Goal: Task Accomplishment & Management: Use online tool/utility

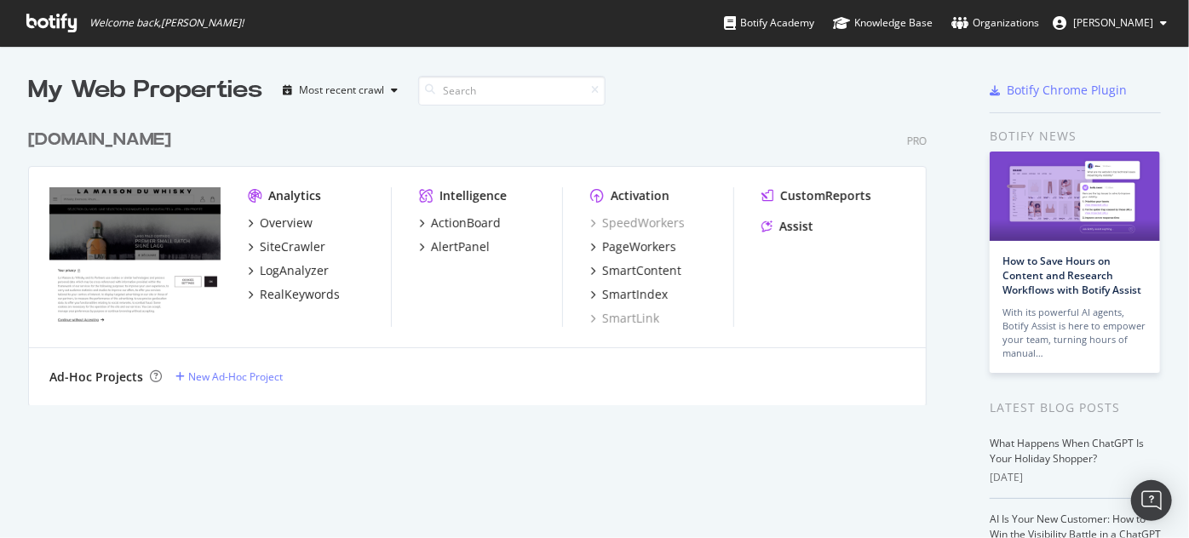
scroll to position [526, 1165]
click at [663, 245] on div "PageWorkers" at bounding box center [639, 247] width 74 height 17
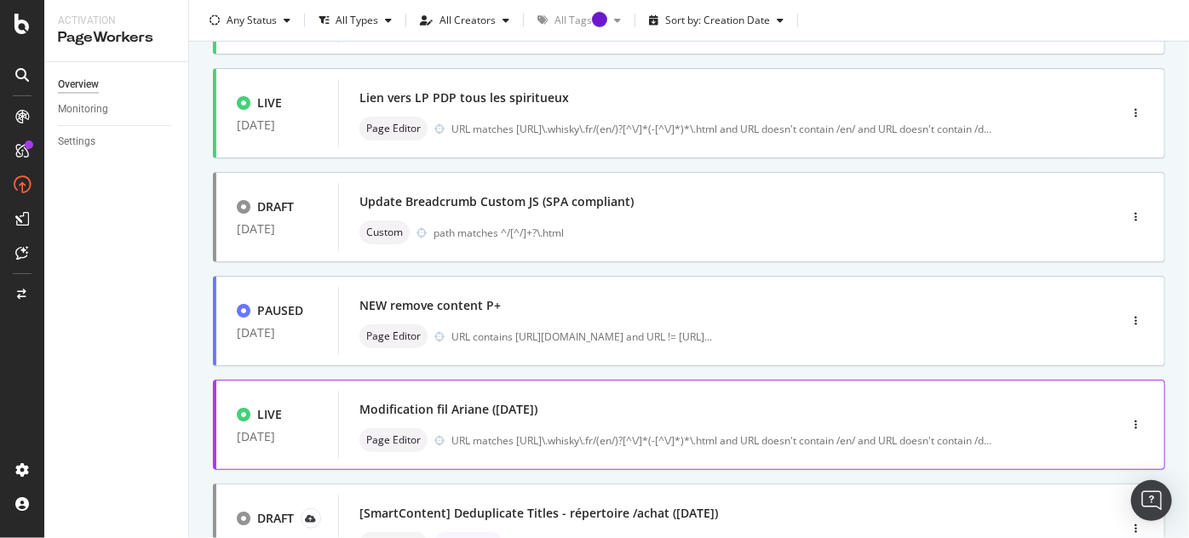
scroll to position [529, 0]
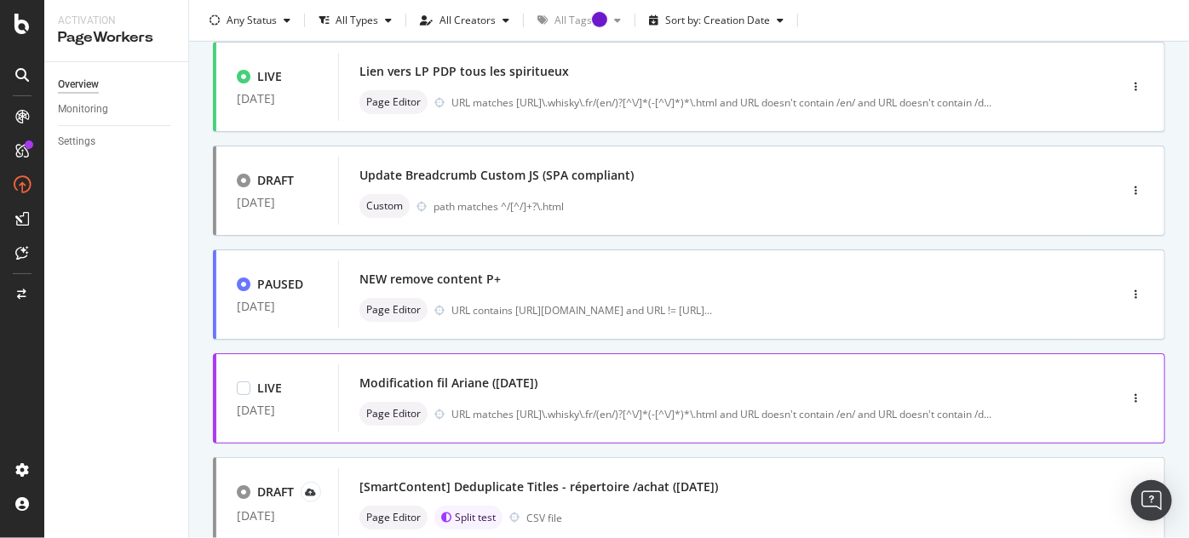
click at [480, 383] on div "Modification fil Ariane ([DATE])" at bounding box center [449, 383] width 178 height 17
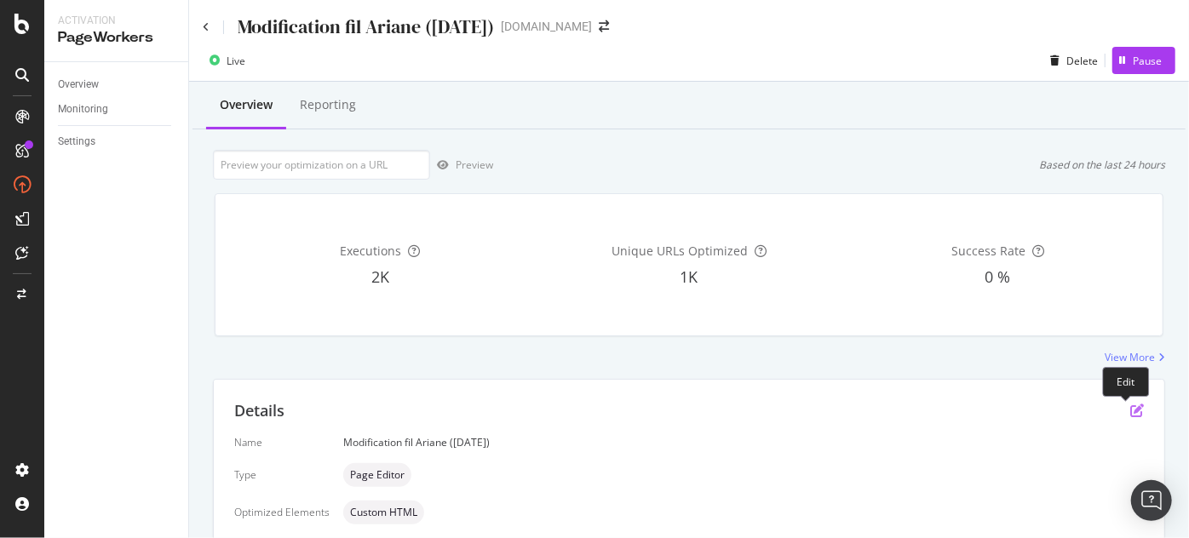
click at [1131, 416] on icon "pen-to-square" at bounding box center [1138, 411] width 14 height 14
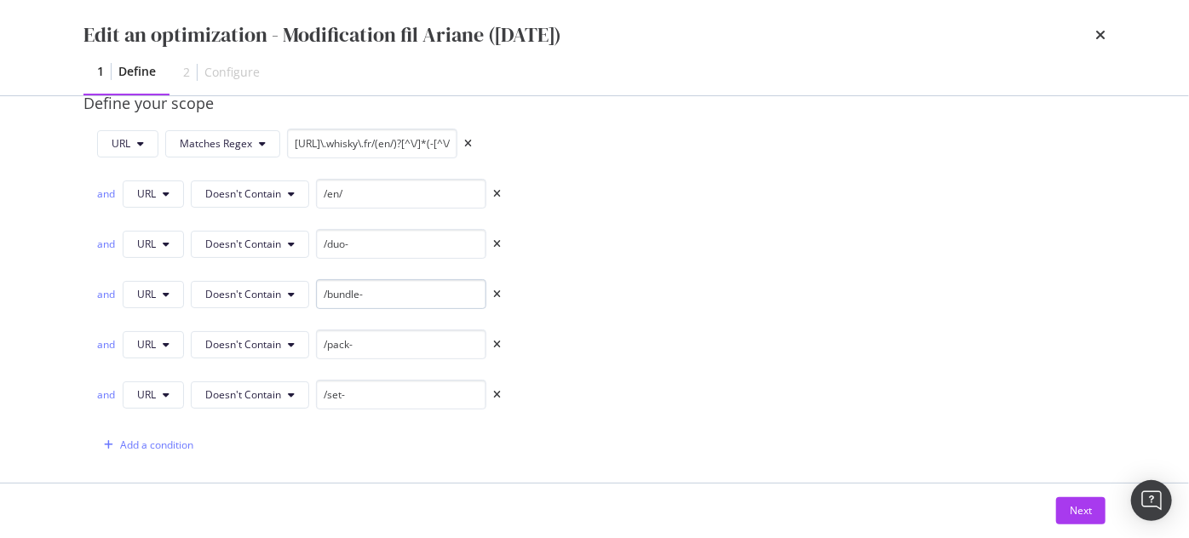
scroll to position [464, 0]
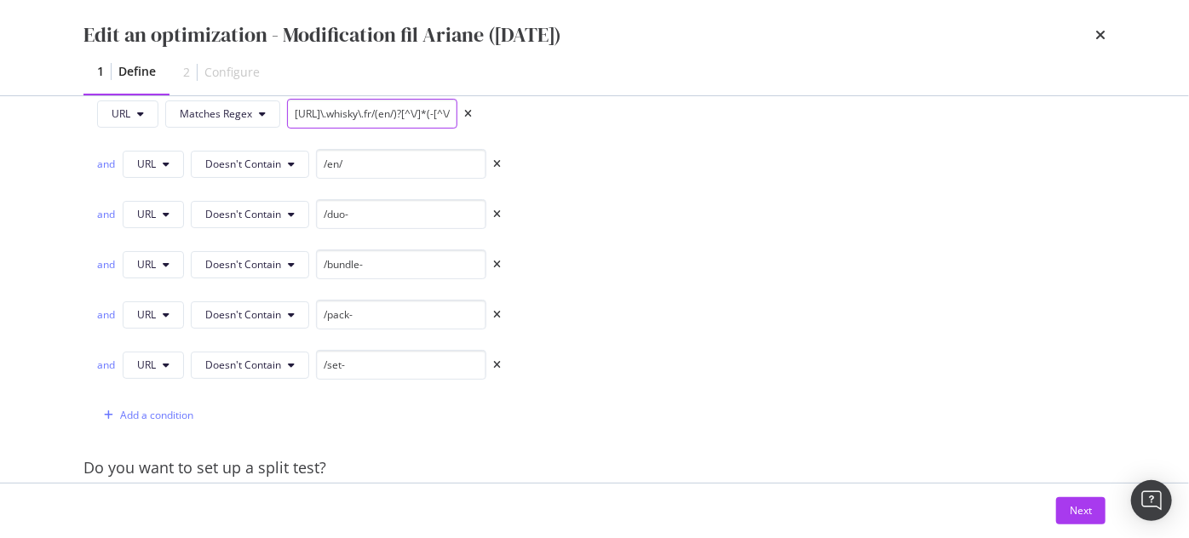
click at [379, 106] on input "[URL]\.whisky\.fr/(en/)?[^\/]*(-[^\/]*)*\.html" at bounding box center [372, 114] width 170 height 30
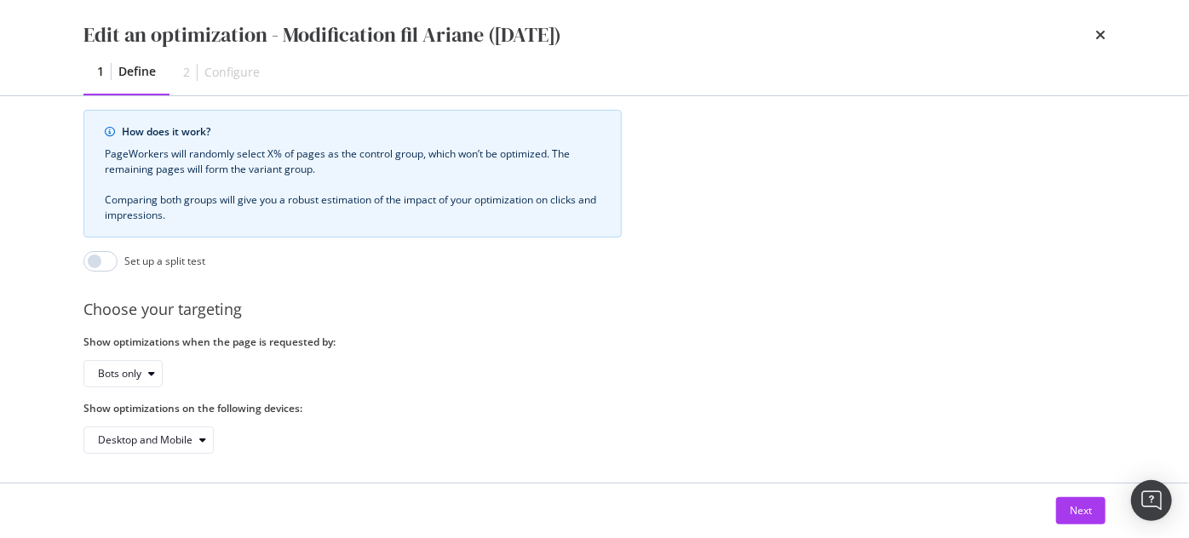
scroll to position [888, 0]
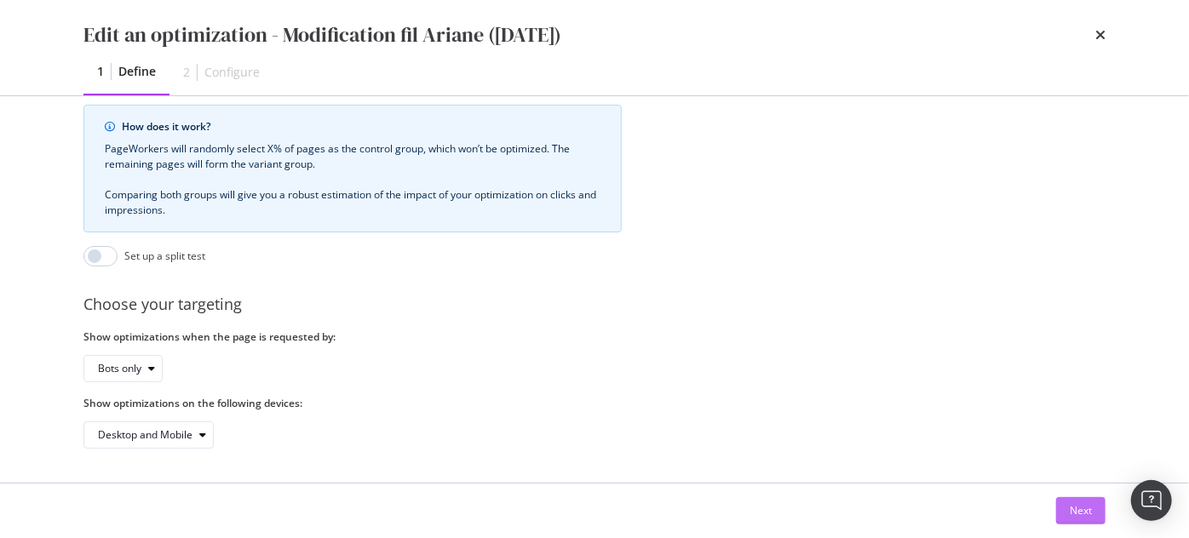
click at [1090, 510] on div "Next" at bounding box center [1081, 510] width 22 height 14
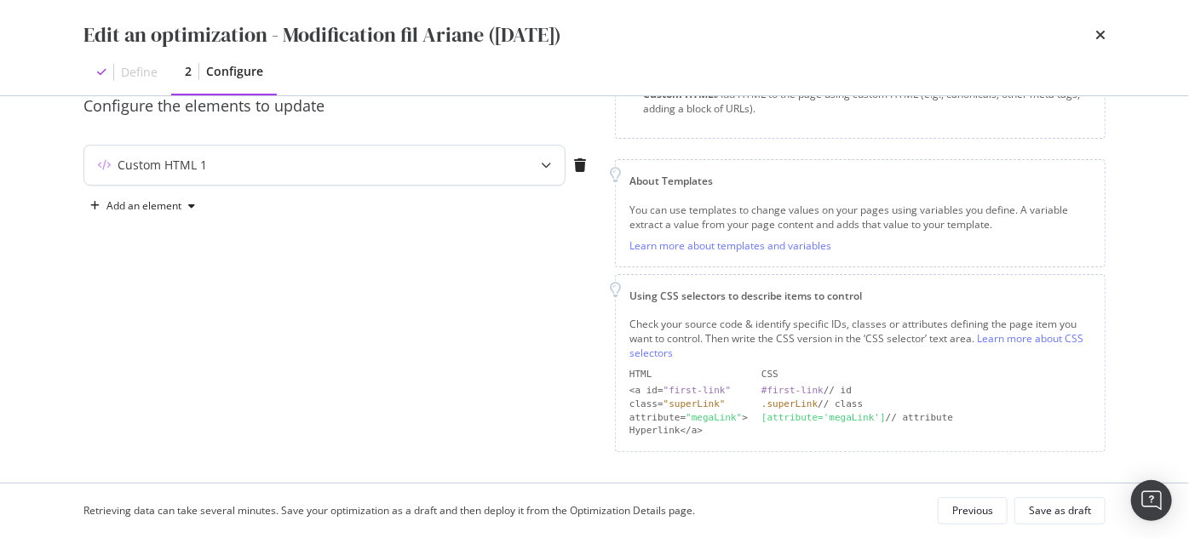
click at [347, 173] on div "Custom HTML 1" at bounding box center [290, 165] width 413 height 17
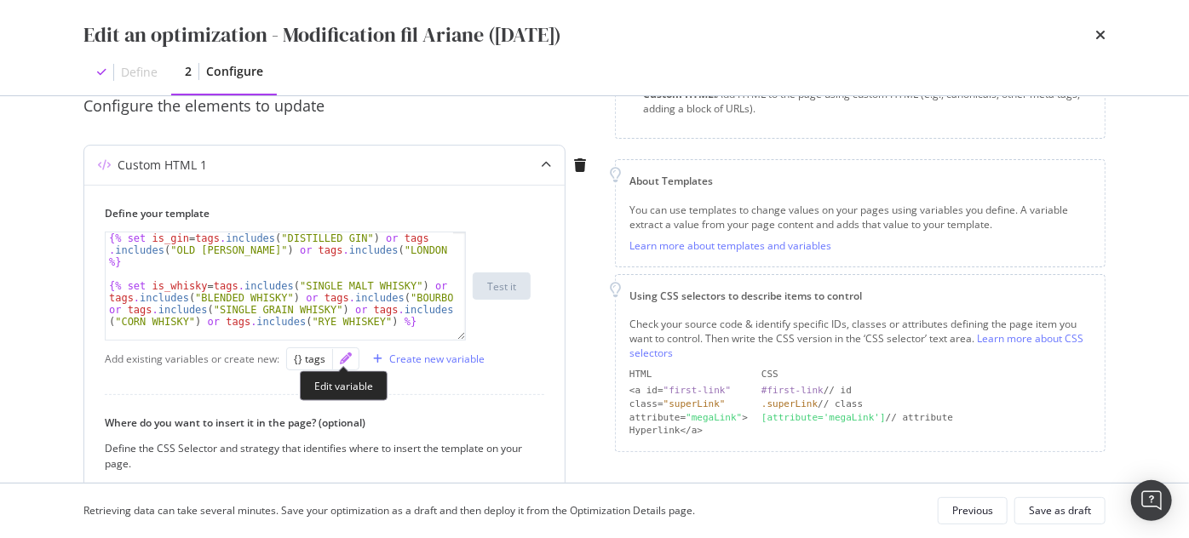
click at [340, 353] on icon "pencil" at bounding box center [346, 359] width 12 height 12
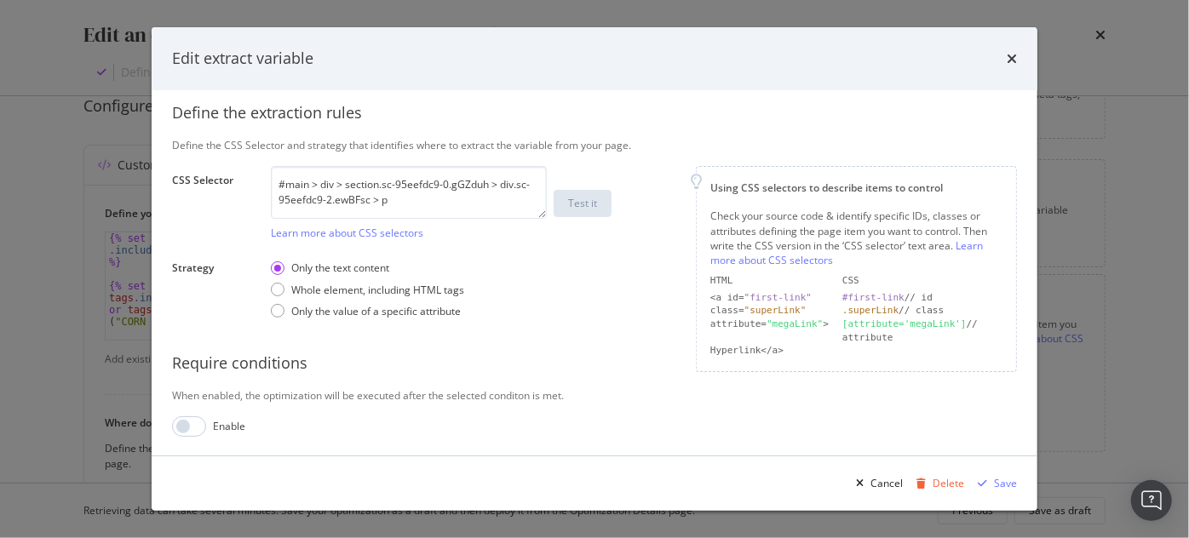
scroll to position [284, 0]
click at [311, 178] on textarea "#main > div > section.sc-95eefdc9-0.gGZduh > div.sc-95eefdc9-2.ewBFsc > p" at bounding box center [409, 192] width 276 height 53
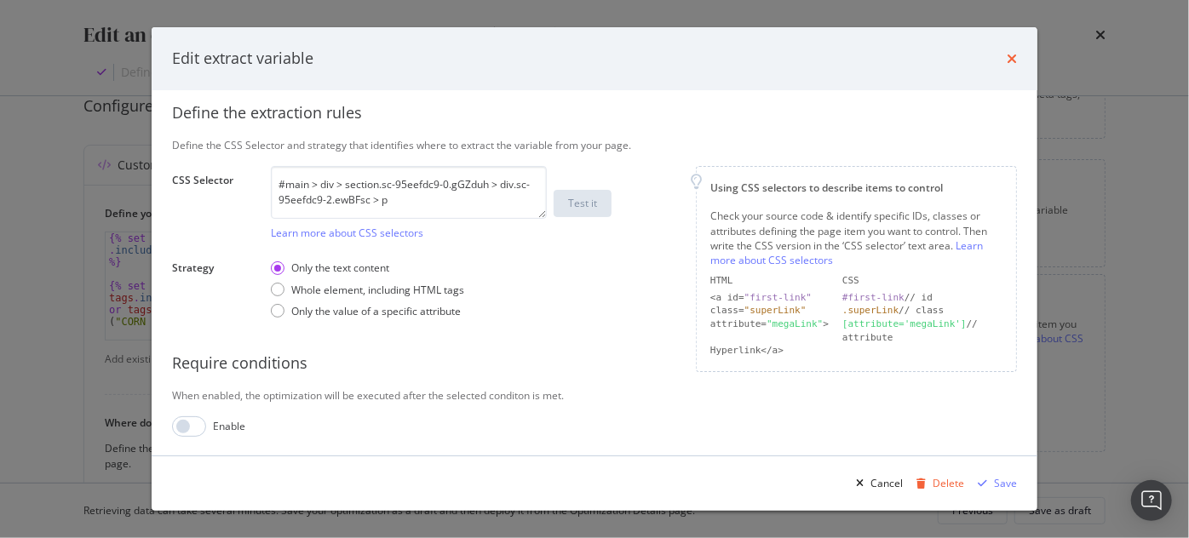
click at [1016, 56] on icon "times" at bounding box center [1012, 59] width 10 height 14
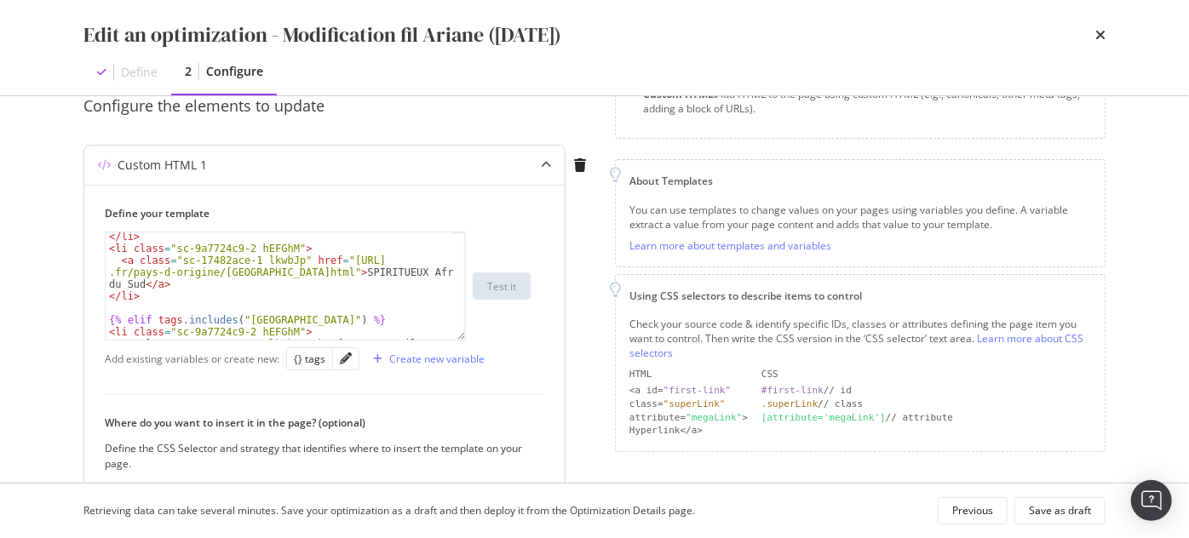
scroll to position [417, 0]
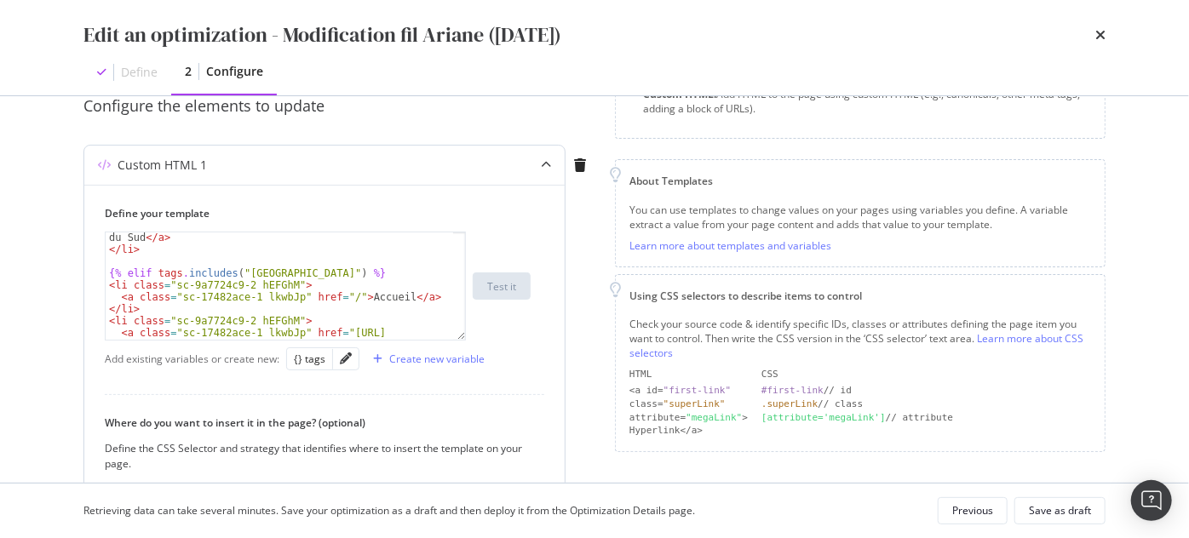
click at [335, 359] on div "modal" at bounding box center [346, 358] width 26 height 21
click at [336, 359] on div "modal" at bounding box center [346, 358] width 26 height 21
click at [350, 358] on div "modal" at bounding box center [346, 358] width 26 height 21
click at [342, 361] on icon "pencil" at bounding box center [346, 359] width 12 height 12
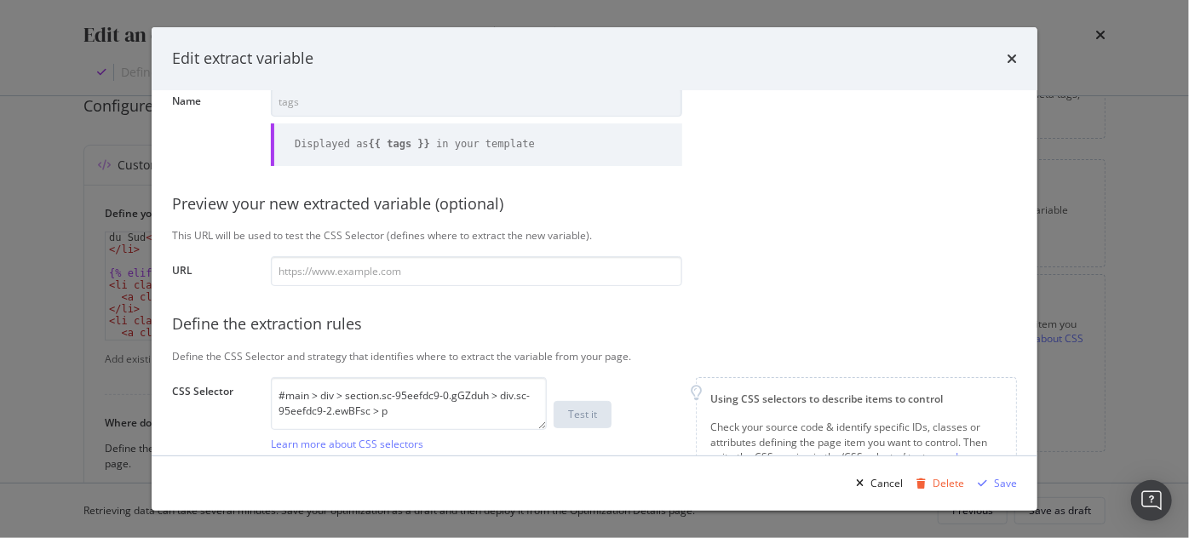
scroll to position [154, 0]
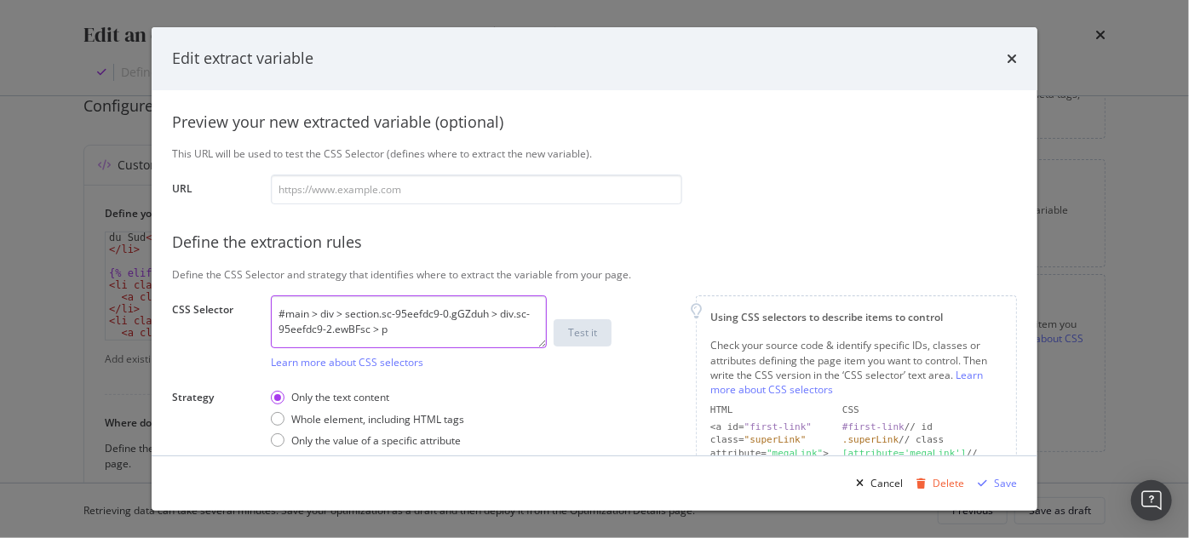
click at [403, 331] on textarea "#main > div > section.sc-95eefdc9-0.gGZduh > div.sc-95eefdc9-2.ewBFsc > p" at bounding box center [409, 322] width 276 height 53
paste textarea "#main > div > section.sc-84d27b01-0.goSVqT > div.sc-84d27b01-2.hMKdbC > p > spa…"
drag, startPoint x: 436, startPoint y: 340, endPoint x: 519, endPoint y: 328, distance: 83.5
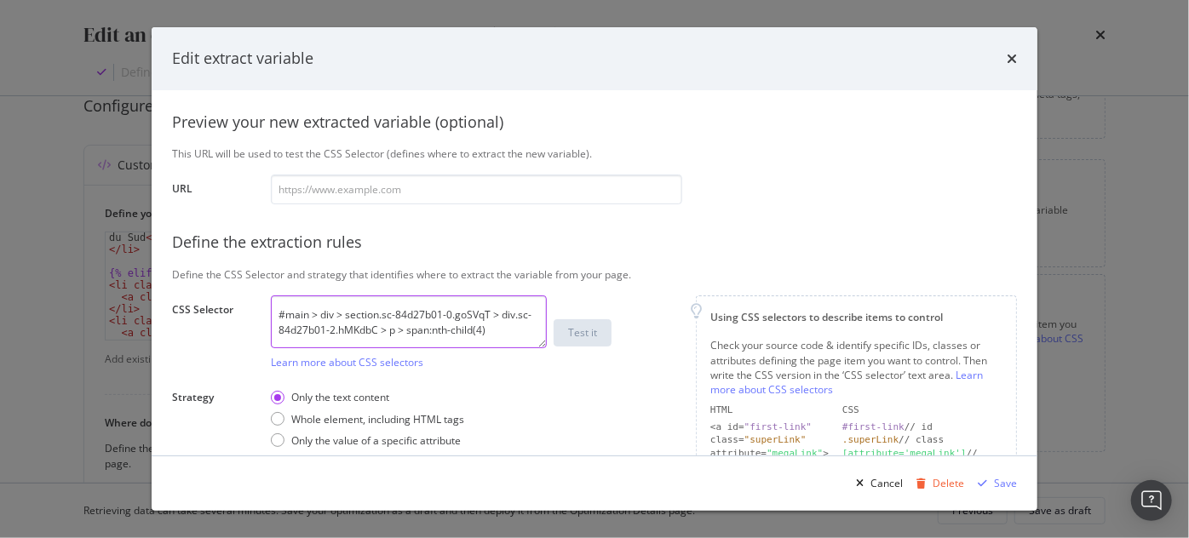
click at [519, 328] on textarea "#main > div > section.sc-95eefdc9-0.gGZduh > div.sc-95eefdc9-2.ewBFsc > p #main…" at bounding box center [409, 322] width 276 height 53
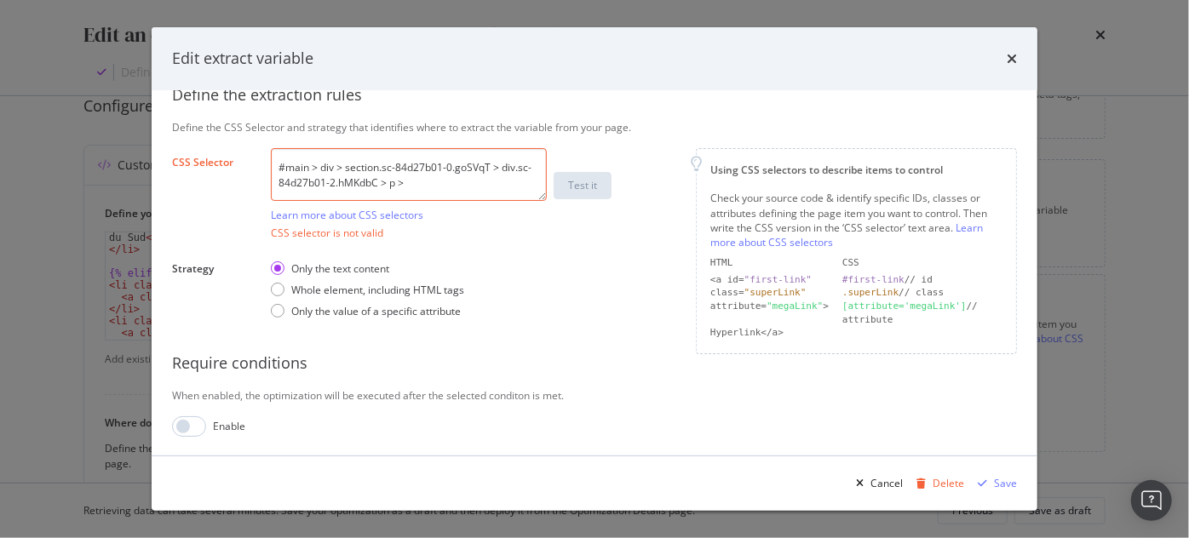
scroll to position [0, 0]
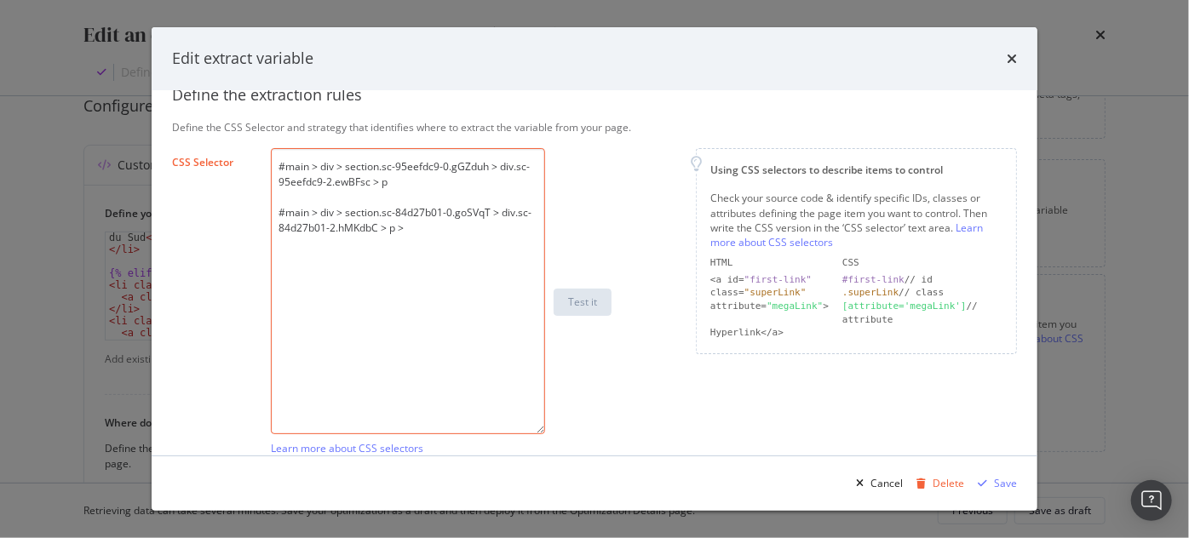
drag, startPoint x: 544, startPoint y: 192, endPoint x: 543, endPoint y: 426, distance: 234.3
click at [543, 426] on textarea "#main > div > section.sc-95eefdc9-0.gGZduh > div.sc-95eefdc9-2.ewBFsc > p #main…" at bounding box center [408, 291] width 274 height 286
paste textarea "#main > div > section.sc-316f78bf-0.dSKUBo > div.sc-316f78bf-2.eiNaIp > p > spa…"
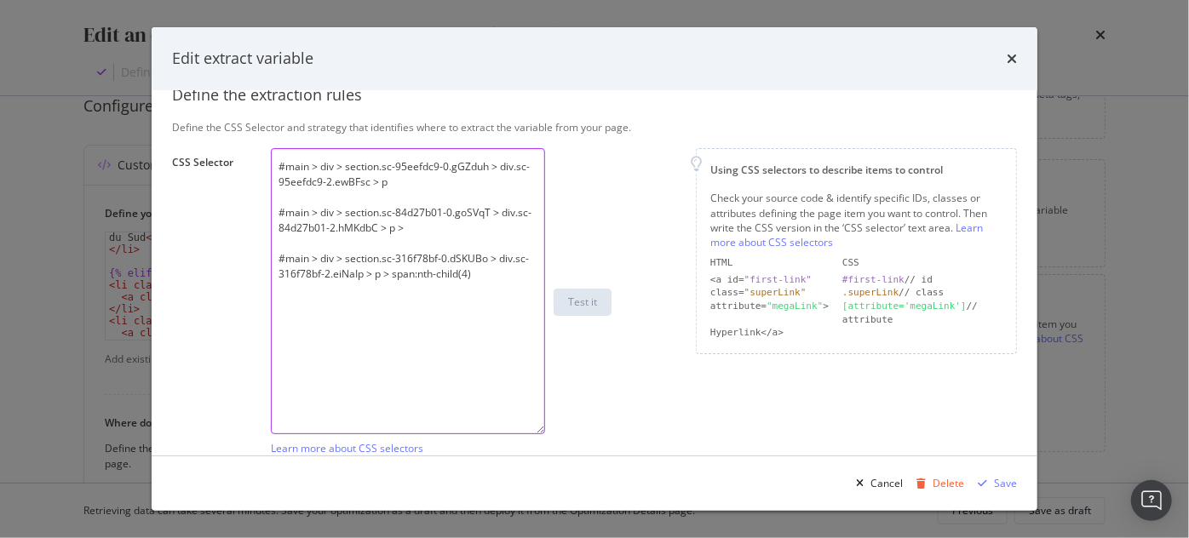
drag, startPoint x: 390, startPoint y: 273, endPoint x: 480, endPoint y: 273, distance: 90.3
click at [480, 273] on textarea "#main > div > section.sc-95eefdc9-0.gGZduh > div.sc-95eefdc9-2.ewBFsc > p #main…" at bounding box center [408, 291] width 274 height 286
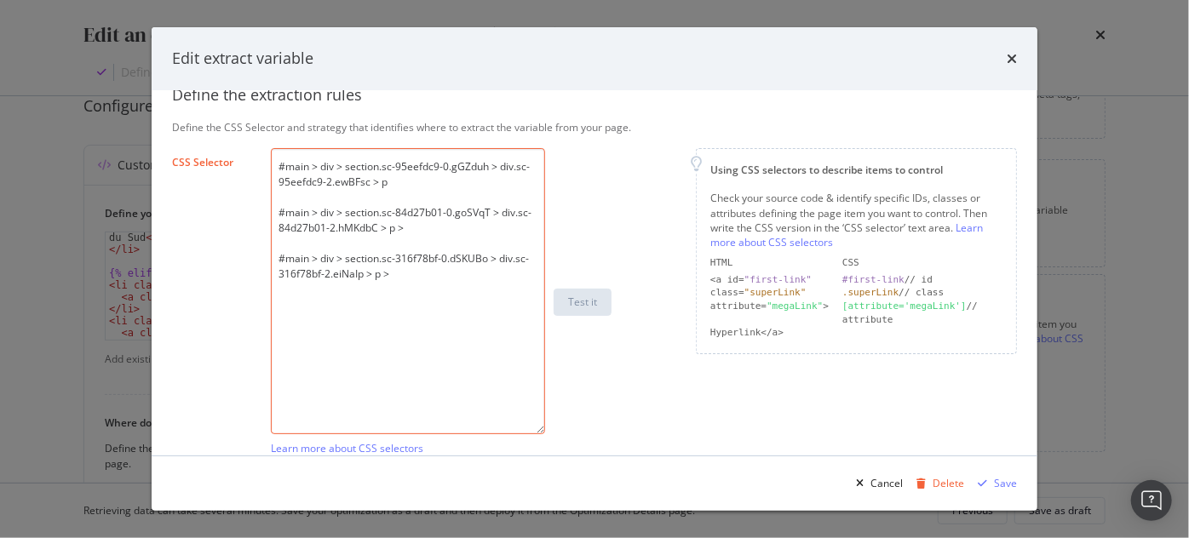
drag, startPoint x: 389, startPoint y: 271, endPoint x: 261, endPoint y: 260, distance: 129.1
click at [261, 260] on div "Define your variable Name tags Displayed as {{ tags }} in your template Preview…" at bounding box center [594, 239] width 845 height 861
type textarea "#main > div > section.sc-95eefdc9-0.gGZduh > div.sc-95eefdc9-2.ewBFsc > p #main…"
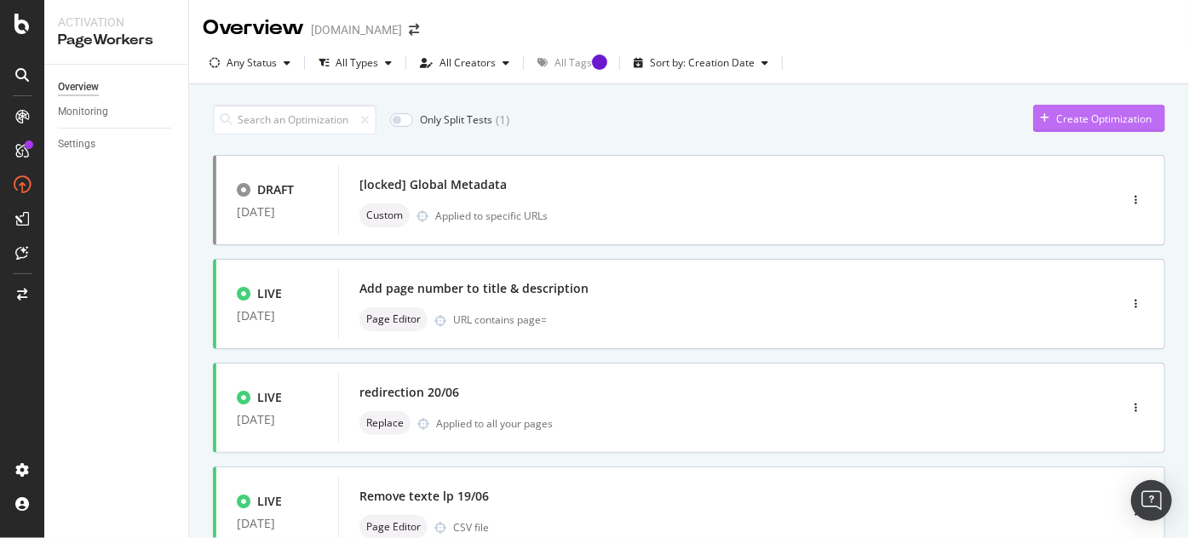
click at [1114, 113] on div "Create Optimization" at bounding box center [1103, 119] width 95 height 14
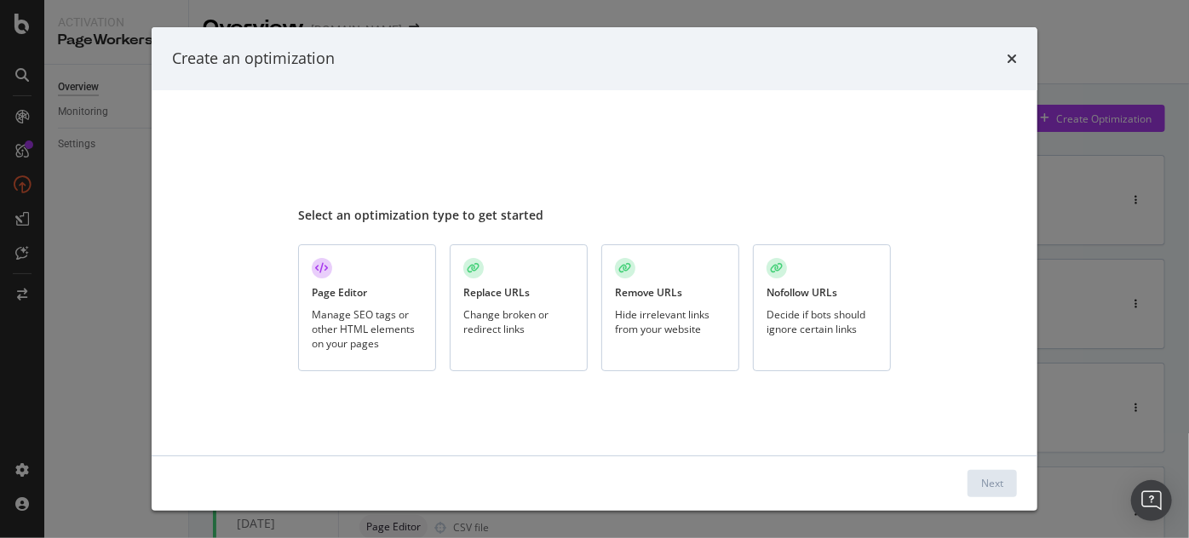
click at [362, 298] on div "Page Editor" at bounding box center [339, 292] width 55 height 14
click at [363, 276] on div "Page Editor Manage SEO tags or other HTML elements on your pages" at bounding box center [367, 308] width 138 height 127
click at [974, 483] on button "Next" at bounding box center [992, 483] width 49 height 27
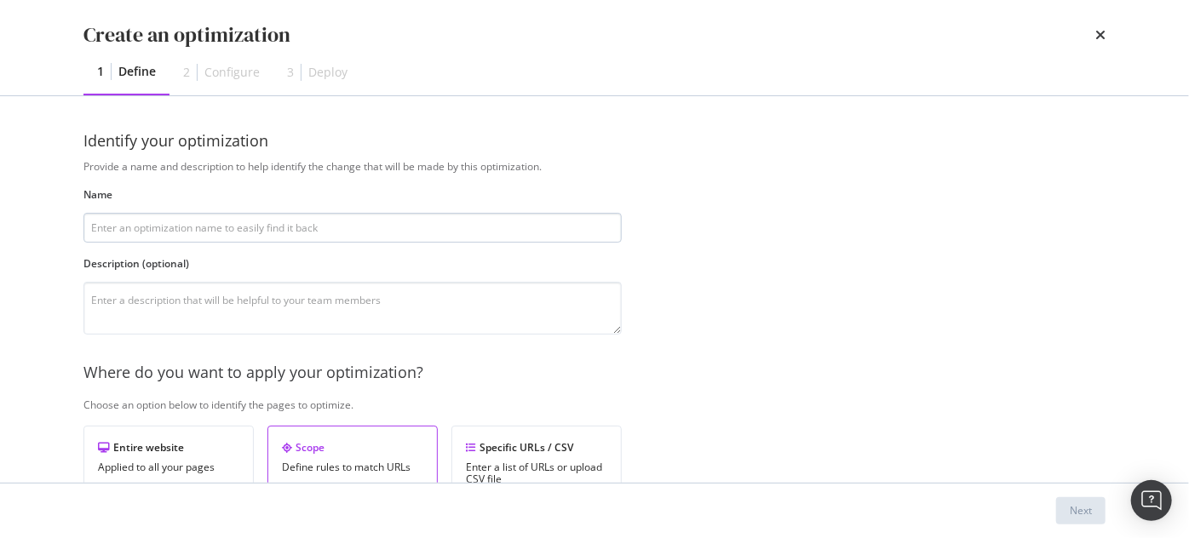
click at [417, 228] on input "modal" at bounding box center [352, 228] width 538 height 30
type input "é"
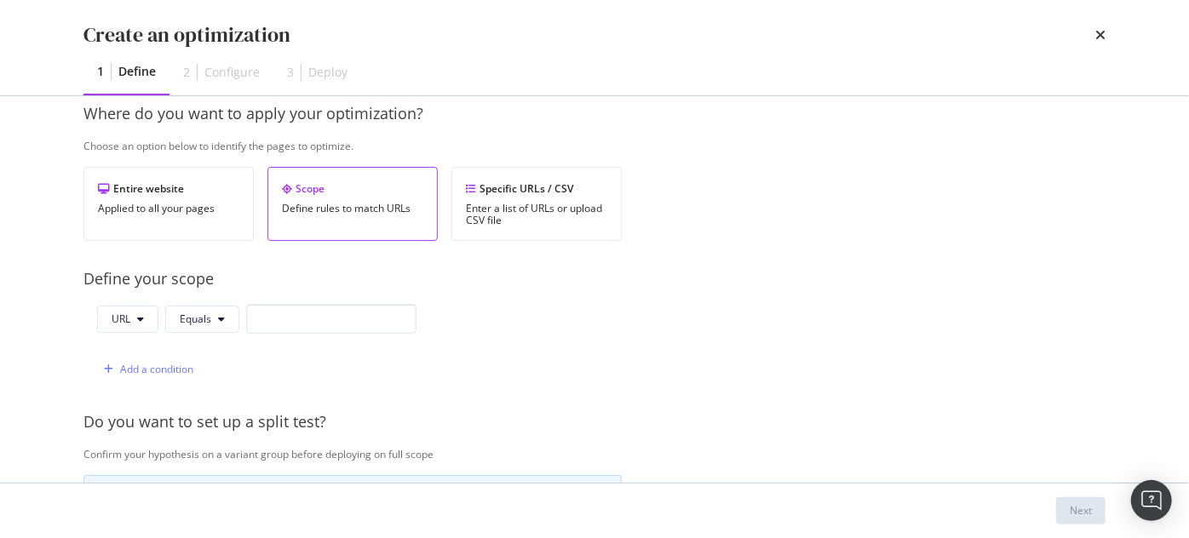
scroll to position [260, 0]
type input "test breadcrumb preprdod"
click at [225, 325] on button "Equals" at bounding box center [202, 318] width 74 height 27
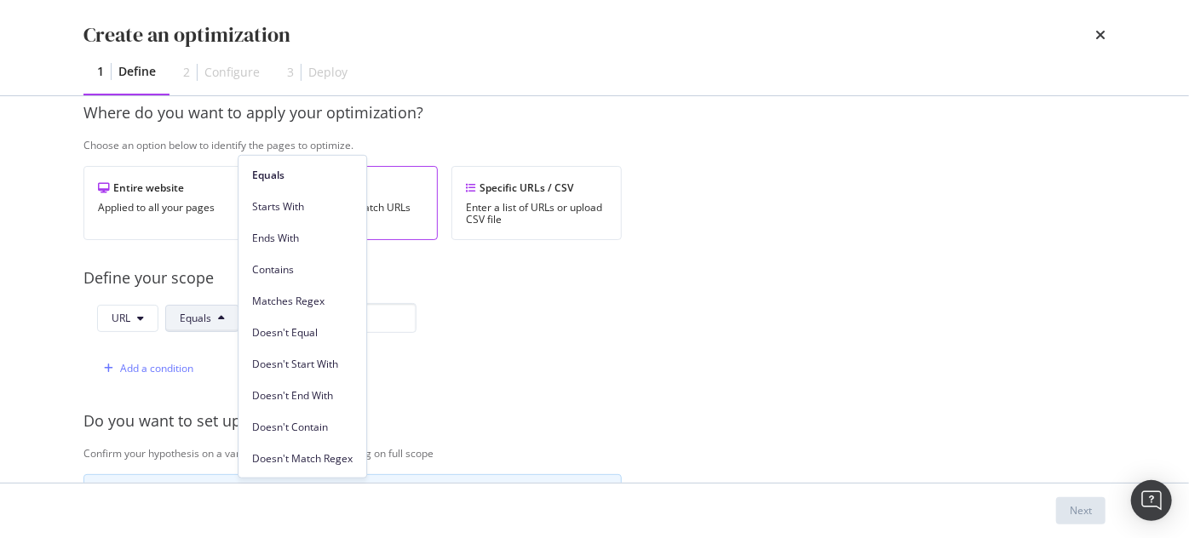
click at [486, 284] on div "Define your scope" at bounding box center [636, 279] width 1107 height 22
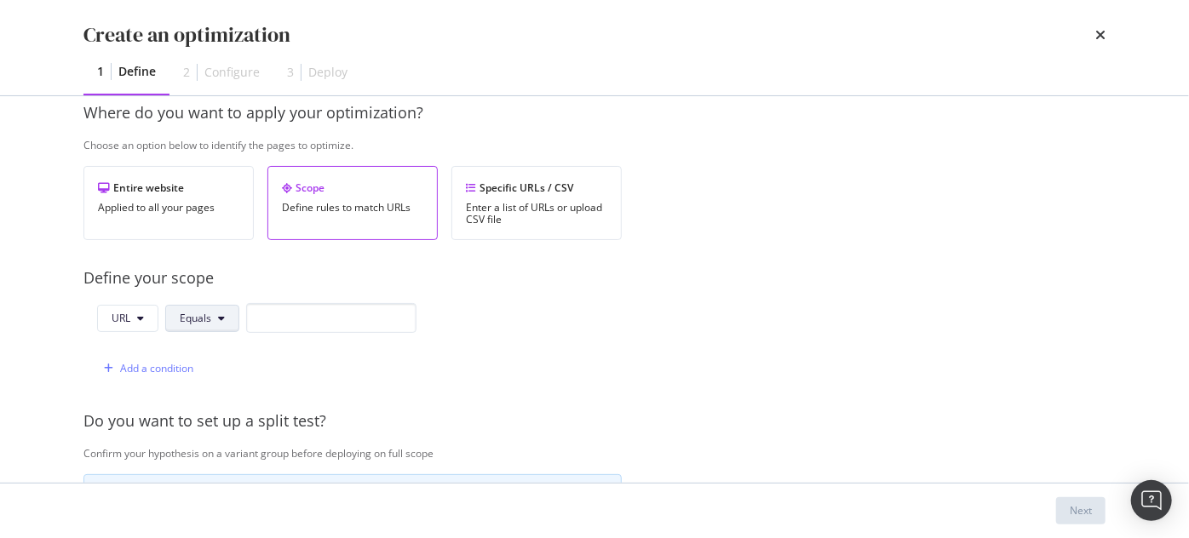
click at [213, 315] on button "Equals" at bounding box center [202, 318] width 74 height 27
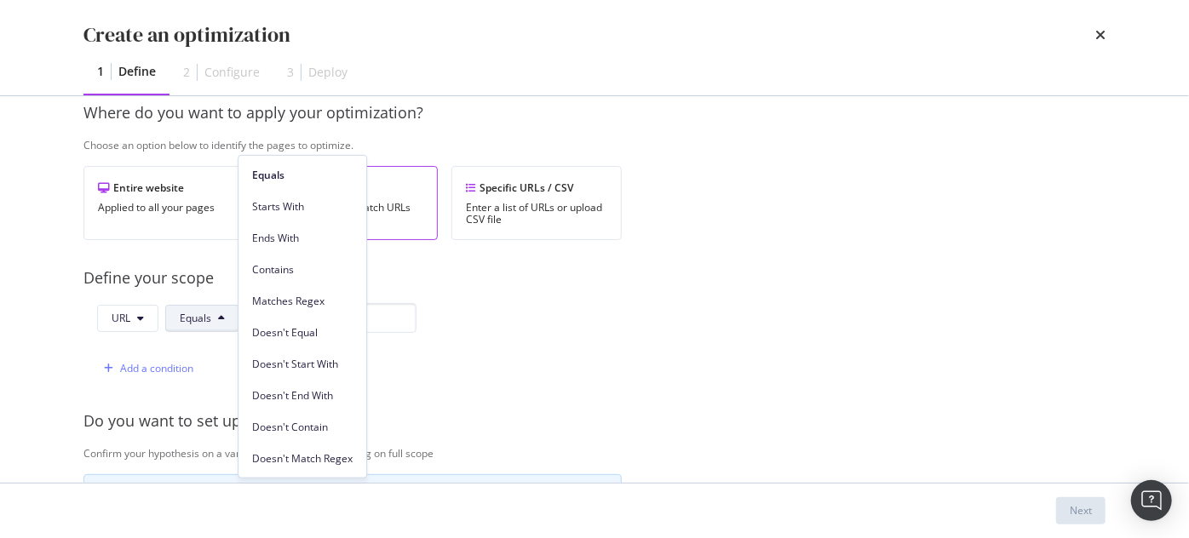
click at [268, 295] on span "Matches Regex" at bounding box center [302, 300] width 101 height 15
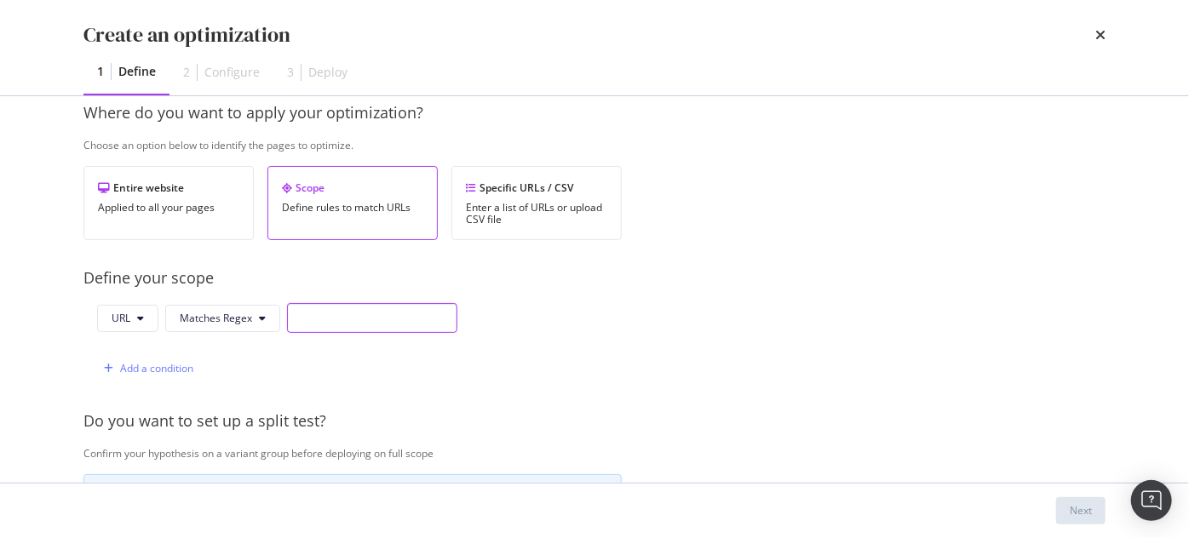
click at [311, 309] on input "modal" at bounding box center [372, 318] width 170 height 30
paste input "[URL]\.whisky\.fr/(en/)?[^\/]*(-[^\/]*)*\.html"
drag, startPoint x: 319, startPoint y: 310, endPoint x: 297, endPoint y: 315, distance: 21.9
click at [297, 315] on input "[URL]\.whisky\.fr/(en/)?[^\/]*(-[^\/]*)*\.html" at bounding box center [372, 318] width 170 height 30
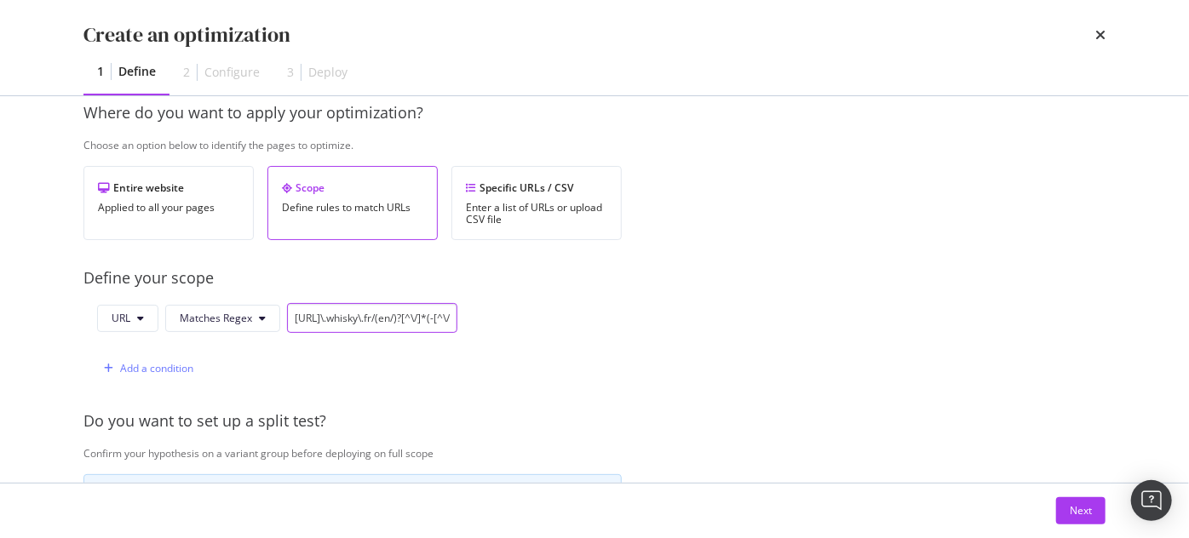
click at [341, 315] on input "[URL]\.whisky\.fr/(en/)?[^\/]*(-[^\/]*)*\.html" at bounding box center [372, 318] width 170 height 30
click at [354, 314] on input "[URL]\.whisky\.fr/(en/)?[^\/]*(-[^\/]*)*\.html" at bounding box center [372, 318] width 170 height 30
drag, startPoint x: 294, startPoint y: 317, endPoint x: 404, endPoint y: 318, distance: 109.9
click at [404, 318] on input "[URL]\.whisky\.fr/(en/)?[^\/]*(-[^\/]*)*\.html" at bounding box center [372, 318] width 170 height 30
paste input "preprod2\.whisky\.fr/"
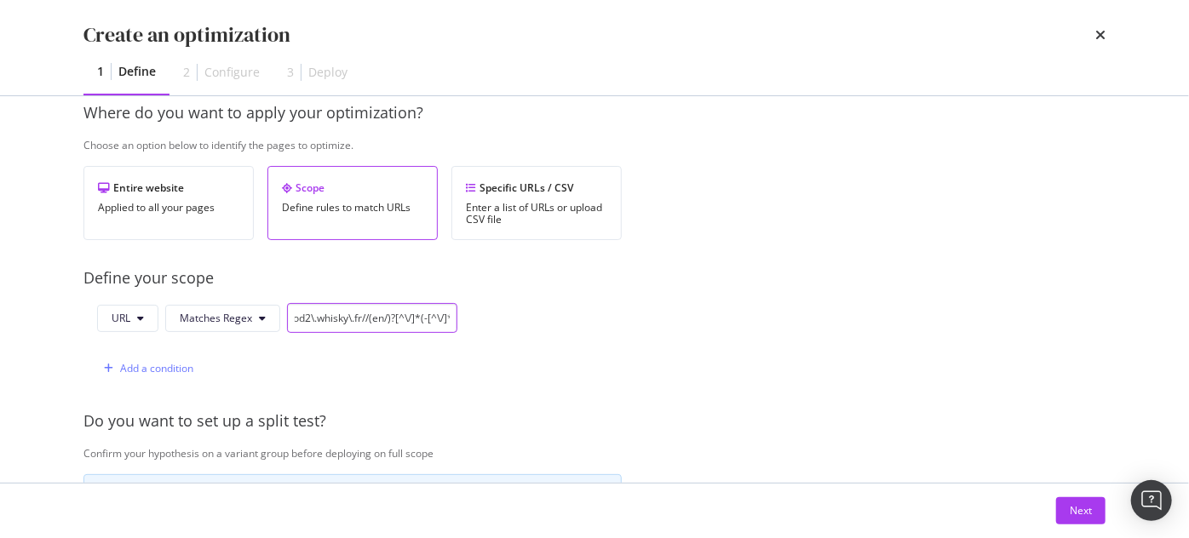
scroll to position [0, 135]
drag, startPoint x: 440, startPoint y: 319, endPoint x: 412, endPoint y: 314, distance: 28.4
click at [413, 314] on input "https://www\.preprod2\.whisky\.fr//(en/)?[^\/]*(-[^\/]*)*\.html" at bounding box center [372, 318] width 170 height 30
click at [323, 318] on input "https://www\.preprod2\.whisky\.fr//(en/)?[^\/]*(-[^\/]*)*\.html" at bounding box center [372, 318] width 170 height 30
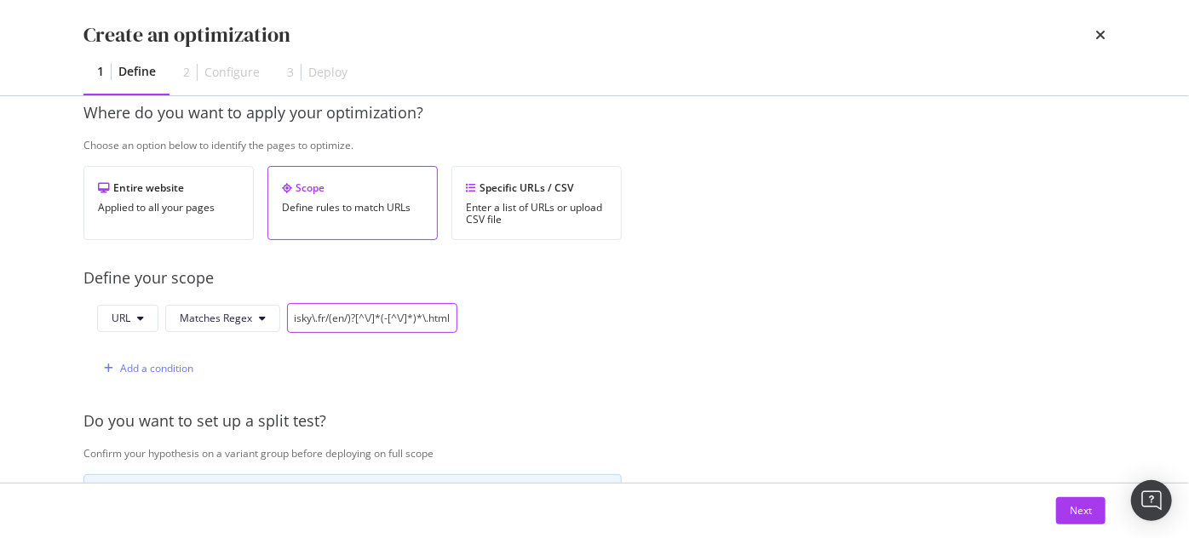
click at [335, 320] on input "https://www\.preprod2\.whisky\.fr/(en/)?[^\/]*(-[^\/]*)*\.html" at bounding box center [372, 318] width 170 height 30
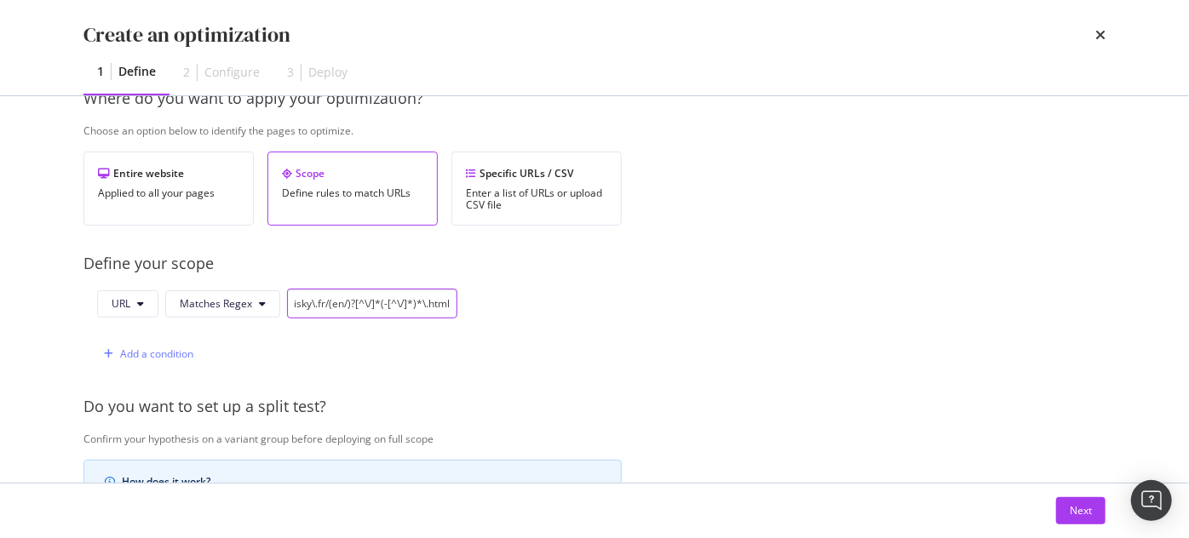
scroll to position [251, 0]
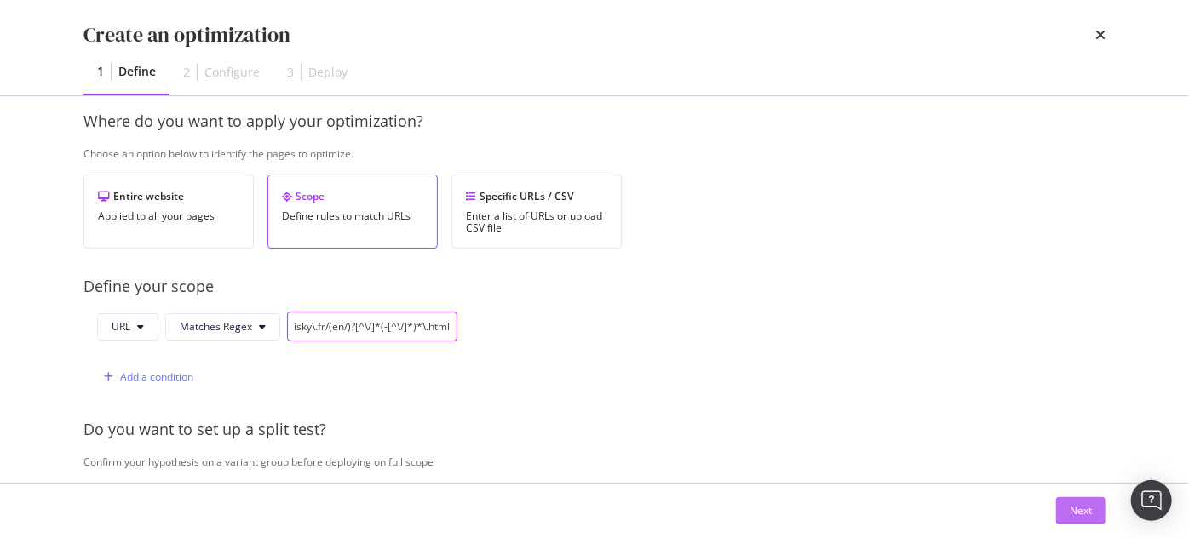
type input "https://www\.preprod2\.whisky\.fr/(en/)?[^\/]*(-[^\/]*)*\.html"
click at [1083, 504] on div "Next" at bounding box center [1081, 510] width 22 height 14
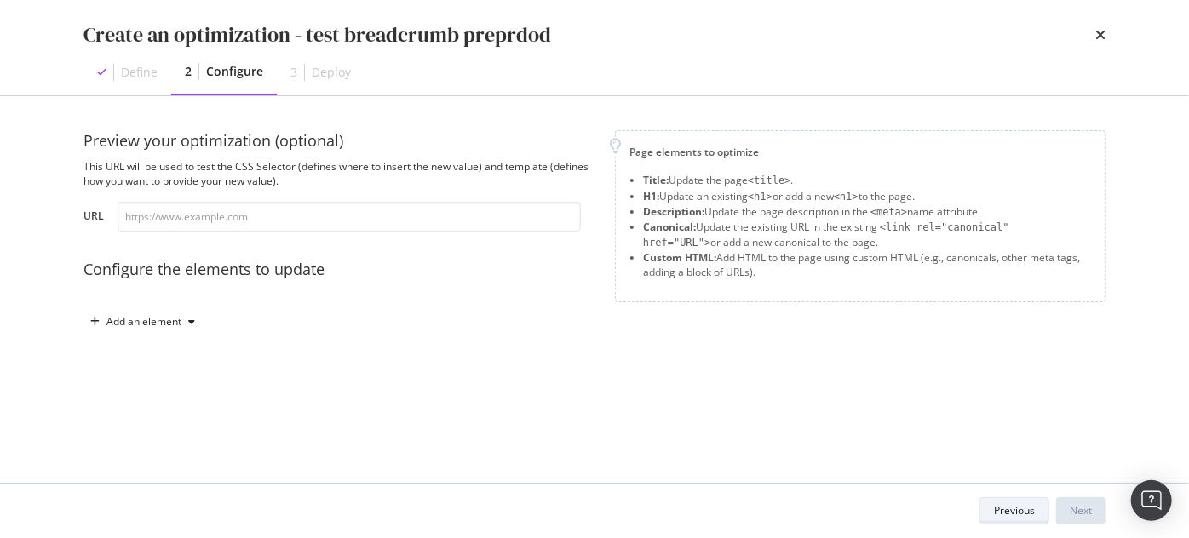
scroll to position [0, 0]
click at [124, 329] on div "Add an element" at bounding box center [142, 322] width 118 height 26
click at [164, 466] on div "Custom HTML" at bounding box center [162, 467] width 67 height 14
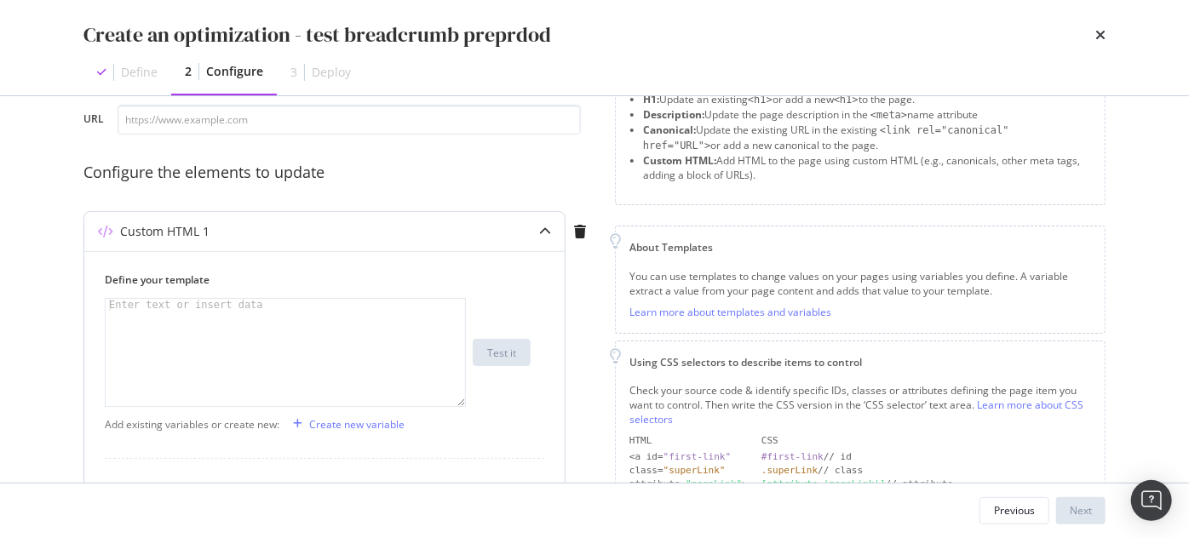
scroll to position [232, 0]
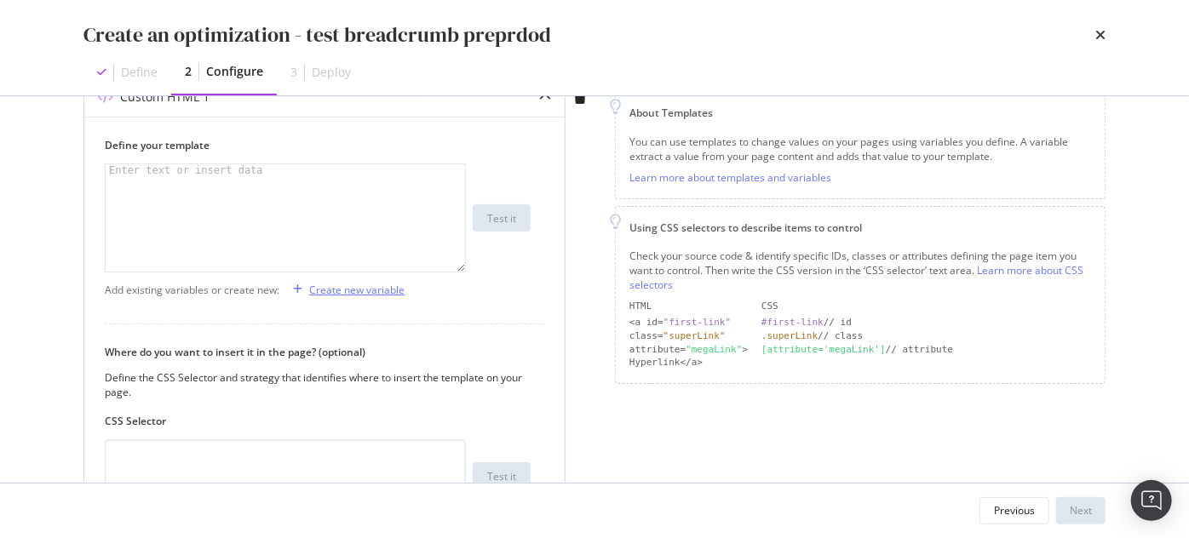
click at [318, 288] on div "Create new variable" at bounding box center [356, 290] width 95 height 14
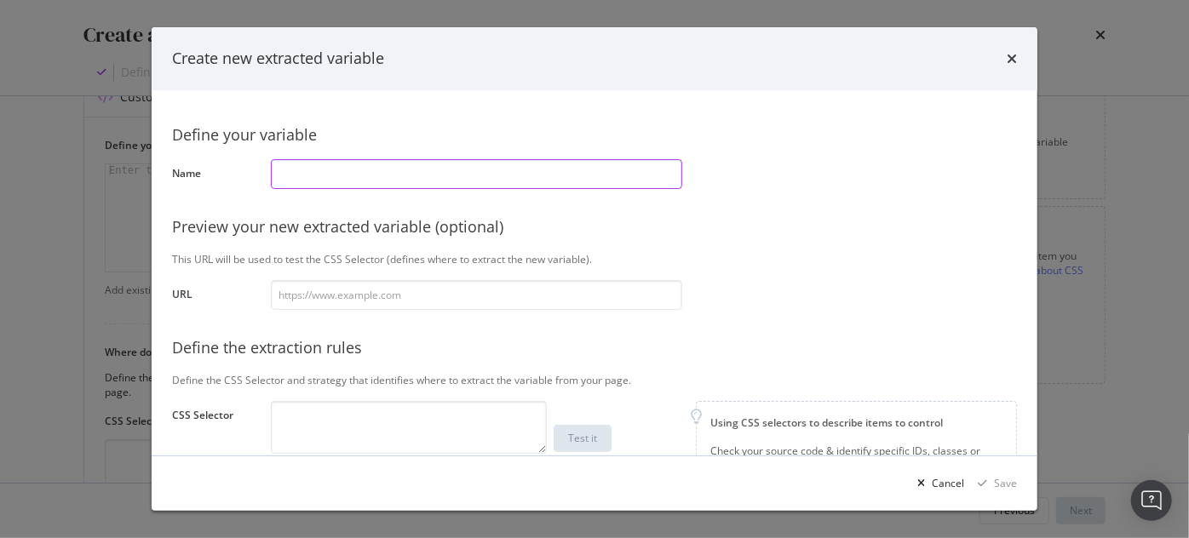
click at [320, 173] on input "modal" at bounding box center [476, 174] width 411 height 30
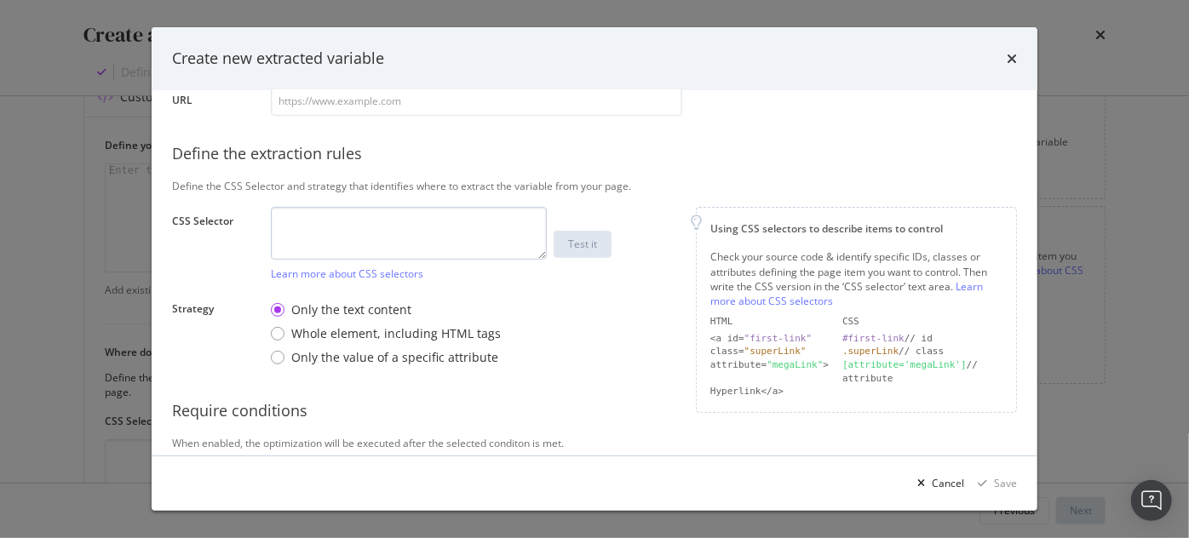
scroll to position [291, 0]
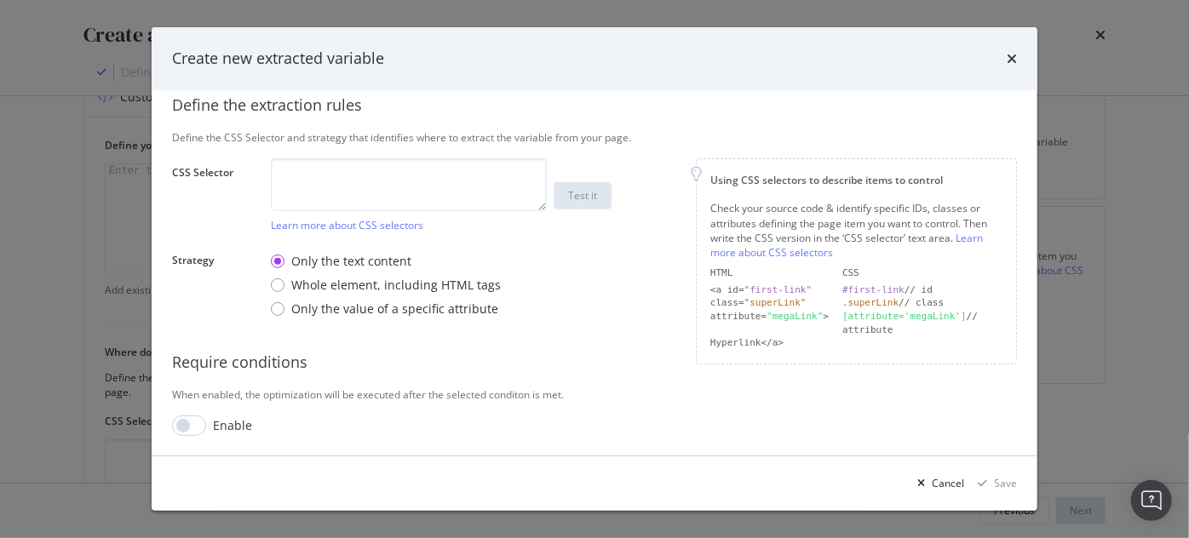
type input "tags"
click at [337, 173] on textarea "modal" at bounding box center [409, 184] width 276 height 53
paste textarea "#main > div > section.sc-95eefdc9-0.gGZduh > div.sc-95eefdc9-2.ewBFsc > p"
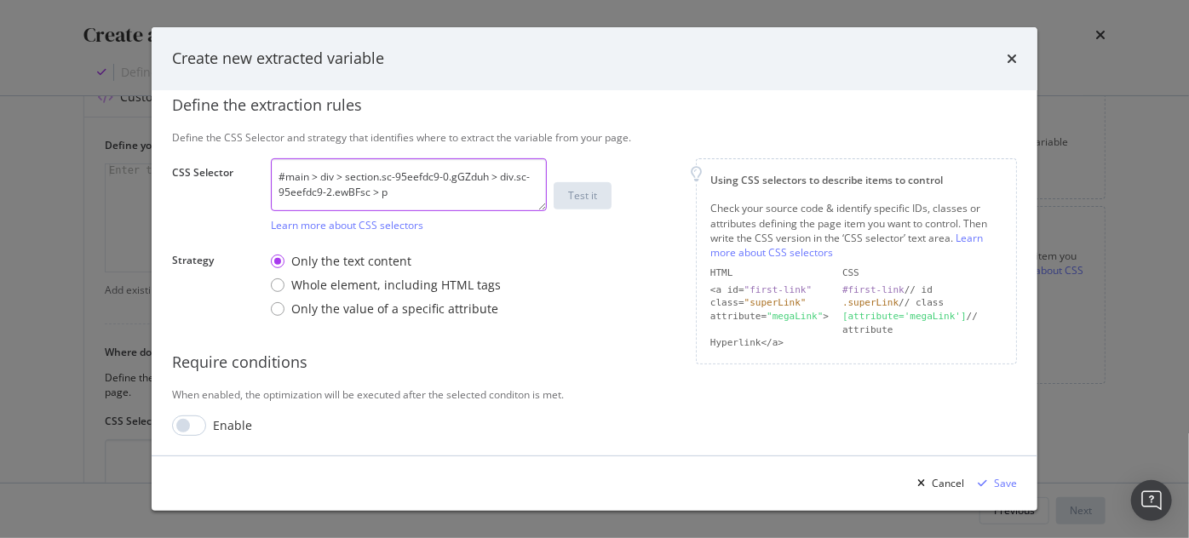
drag, startPoint x: 407, startPoint y: 192, endPoint x: 228, endPoint y: 175, distance: 179.6
click at [0, 0] on div "CSS Selector #main > div > section.sc-95eefdc9-0.gGZduh > div.sc-95eefdc9-2.ewB…" at bounding box center [0, 0] width 0 height 0
paste textarea "316f78bf-0.dSKUBo > div.sc-316f78bf-2.eiNaIp > p >"
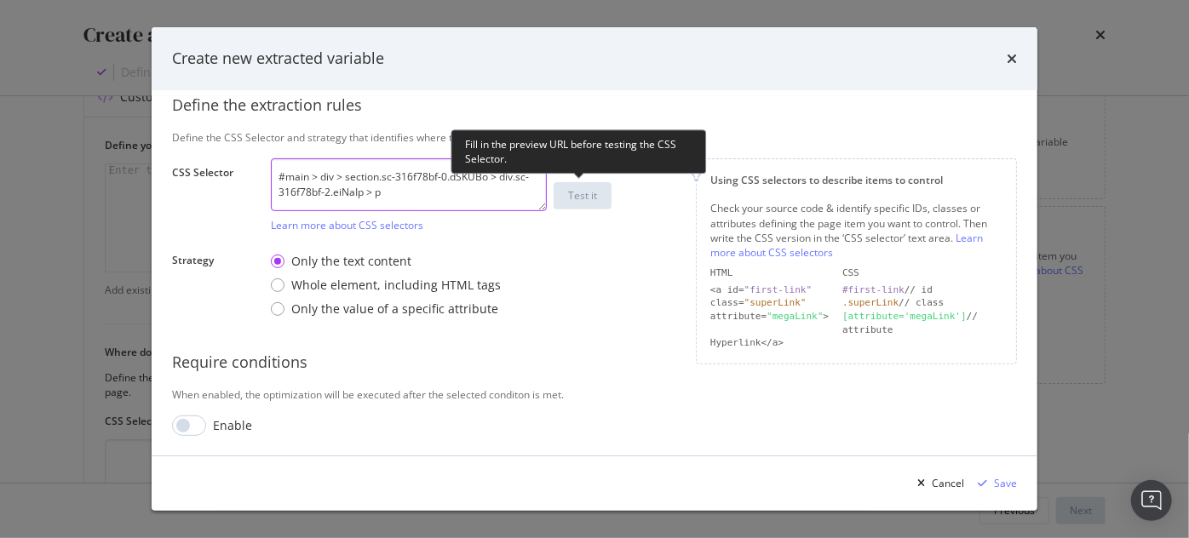
type textarea "#main > div > section.sc-316f78bf-0.dSKUBo > div.sc-316f78bf-2.eiNaIp > p"
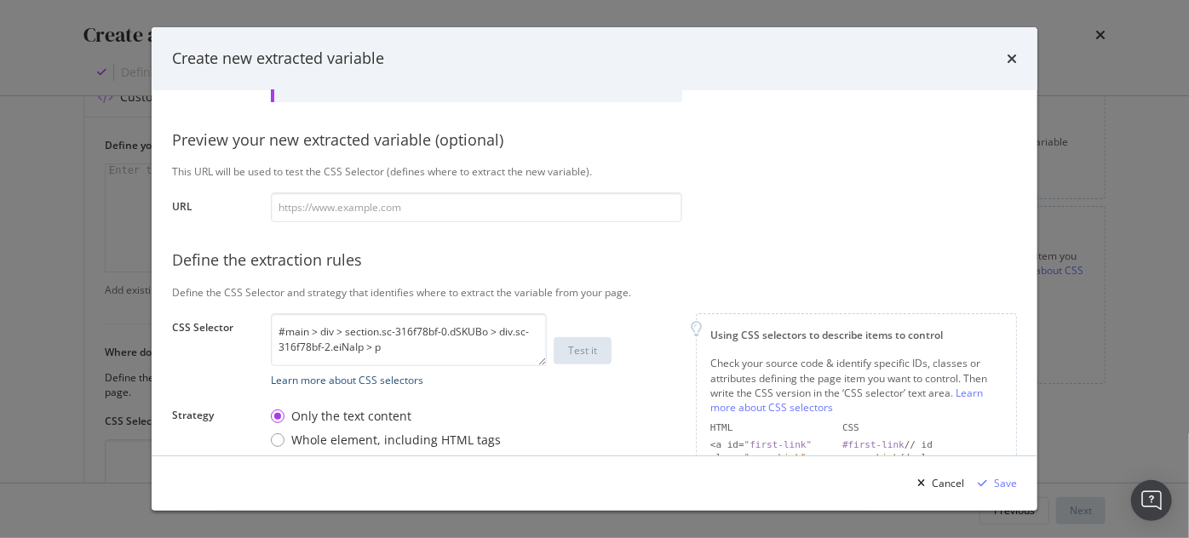
scroll to position [59, 0]
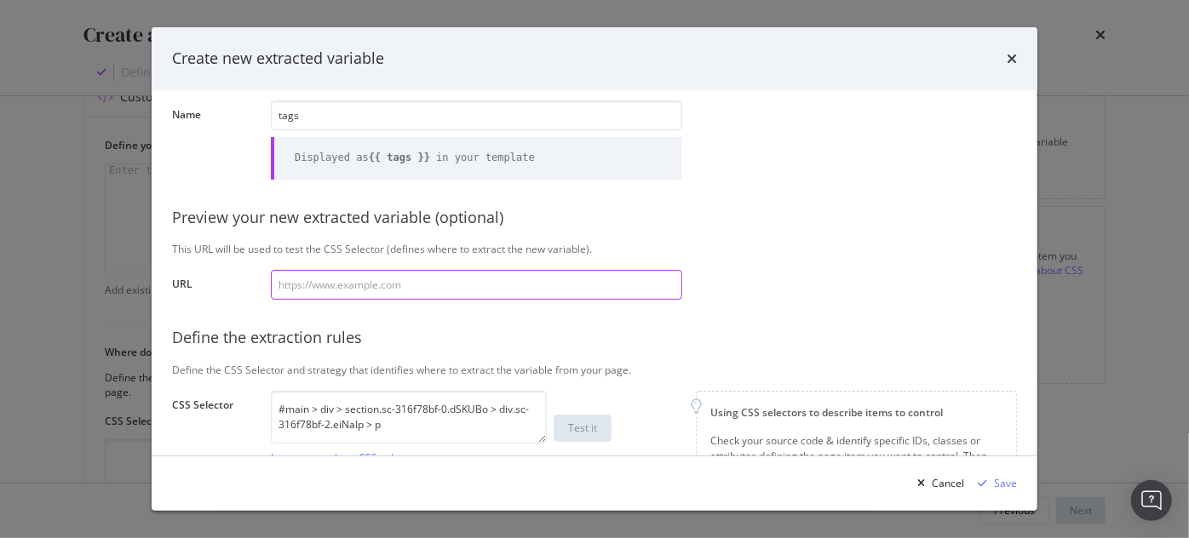
click at [393, 281] on input "modal" at bounding box center [476, 285] width 411 height 30
type input "v"
paste input "https://www.preprod2.whisky.fr/yoichi-single-malt-19639e.html"
type input "https://www.preprod2.whisky.fr/yoichi-single-malt-19639e.html"
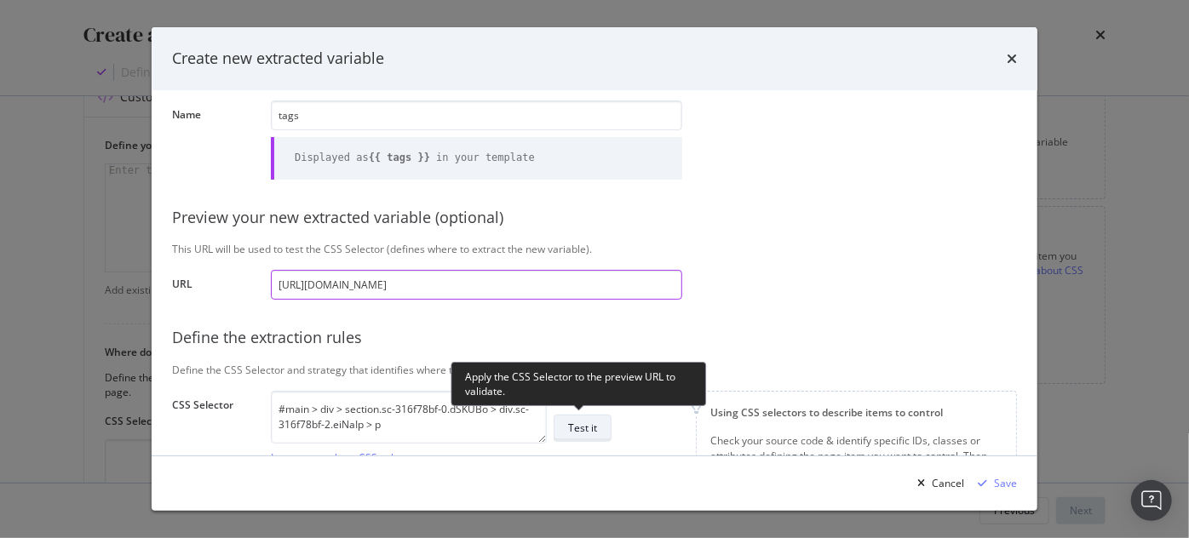
type input "https://www.preprod2.whisky.fr/yoichi-single-malt-19639e.html"
click at [581, 434] on div "Test it" at bounding box center [582, 428] width 29 height 14
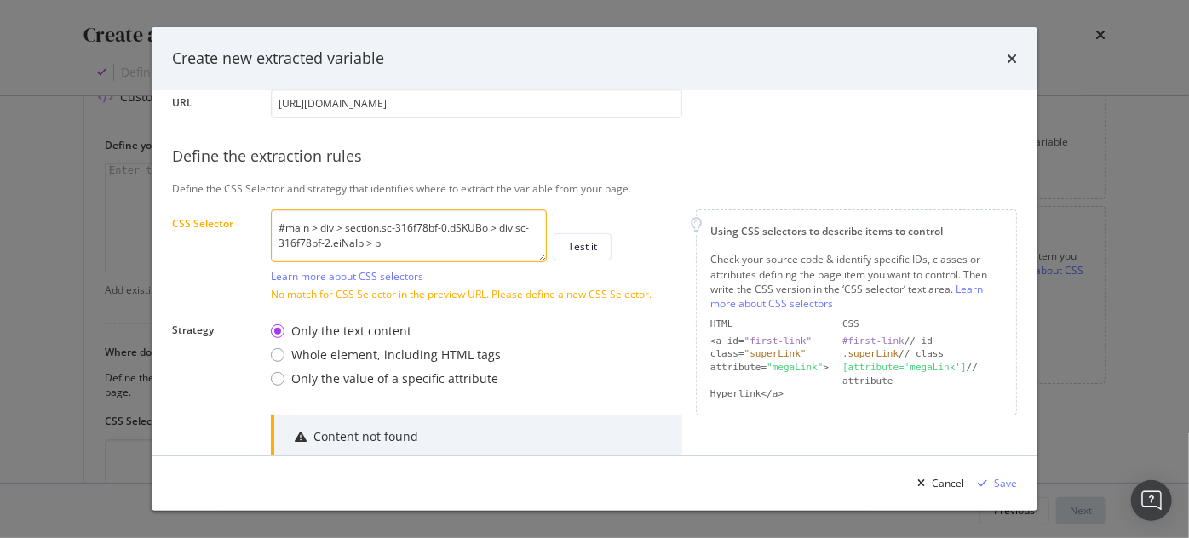
scroll to position [214, 0]
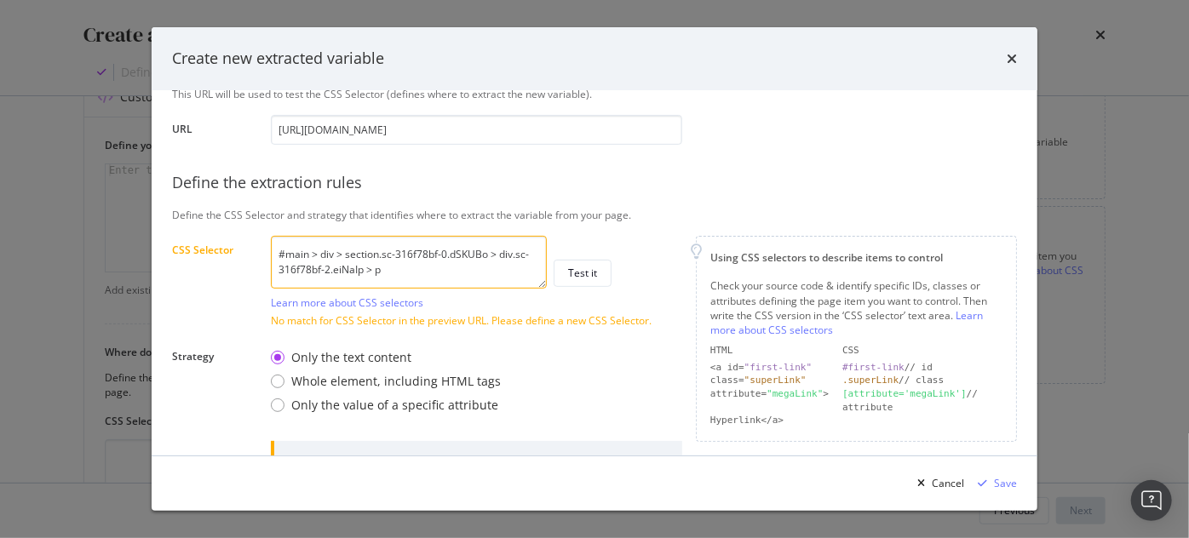
click at [317, 259] on textarea "#main > div > section.sc-316f78bf-0.dSKUBo > div.sc-316f78bf-2.eiNaIp > p" at bounding box center [409, 262] width 276 height 53
paste textarea "modal"
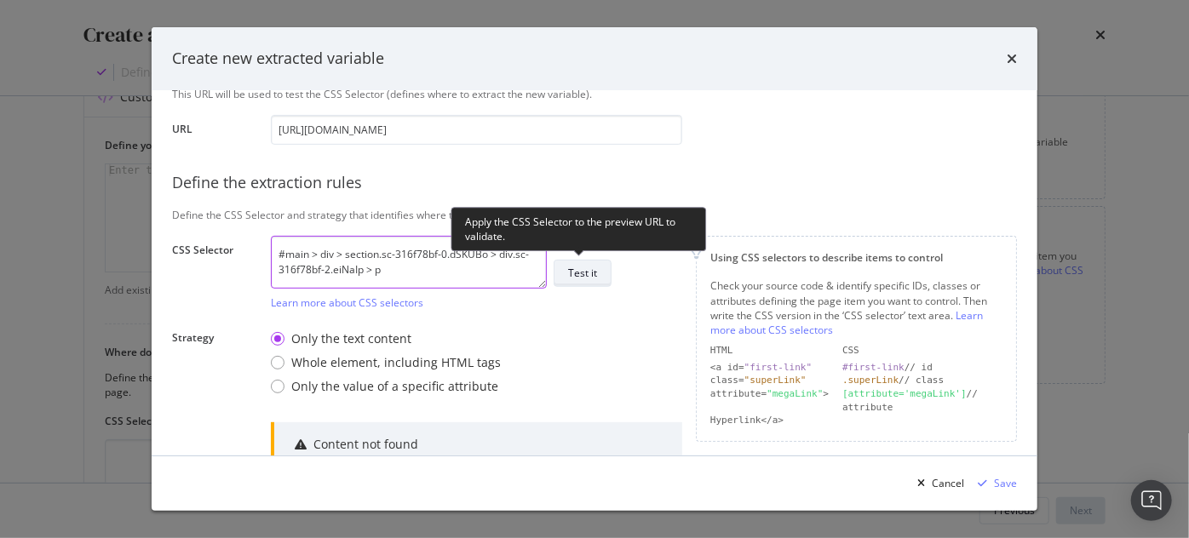
type textarea "#main > div > section.sc-316f78bf-0.dSKUBo > div.sc-316f78bf-2.eiNaIp > p"
click at [575, 272] on div "Test it" at bounding box center [582, 273] width 29 height 14
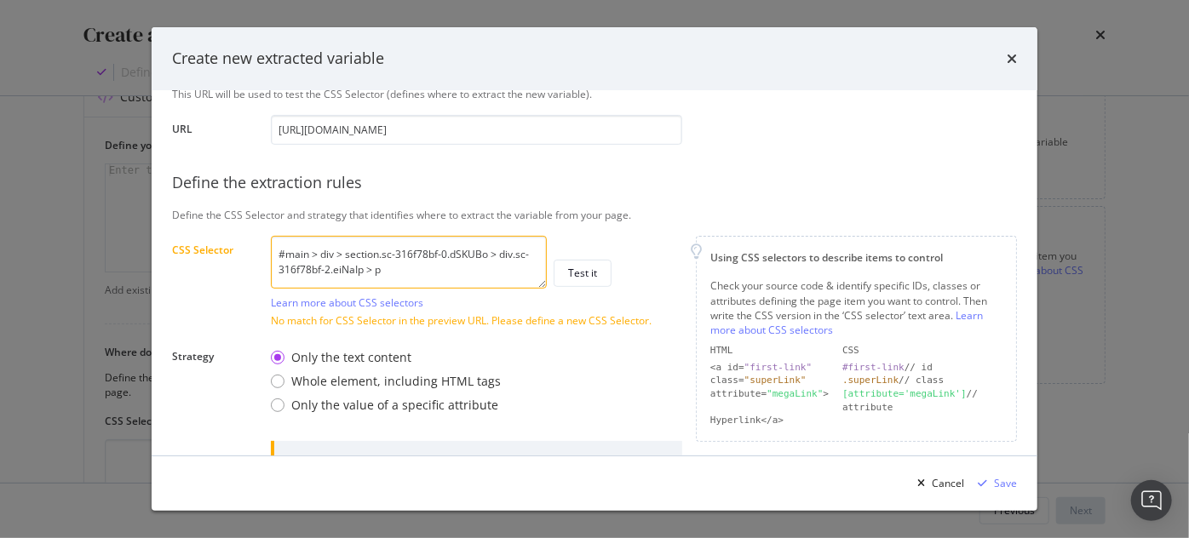
click at [383, 261] on textarea "#main > div > section.sc-316f78bf-0.dSKUBo > div.sc-316f78bf-2.eiNaIp > p" at bounding box center [409, 262] width 276 height 53
click at [395, 269] on textarea "#main > div > section.sc-316f78bf-0.dSKUBo > div.sc-316f78bf-2.eiNaIp > p" at bounding box center [409, 262] width 276 height 53
click at [431, 262] on textarea "#main > div > section.sc-316f78bf-0.dSKUBo > div.sc-316f78bf-2.eiNaIp > p" at bounding box center [409, 262] width 276 height 53
click at [430, 262] on textarea "#main > div > section.sc-316f78bf-0.dSKUBo > div.sc-316f78bf-2.eiNaIp > p" at bounding box center [409, 262] width 276 height 53
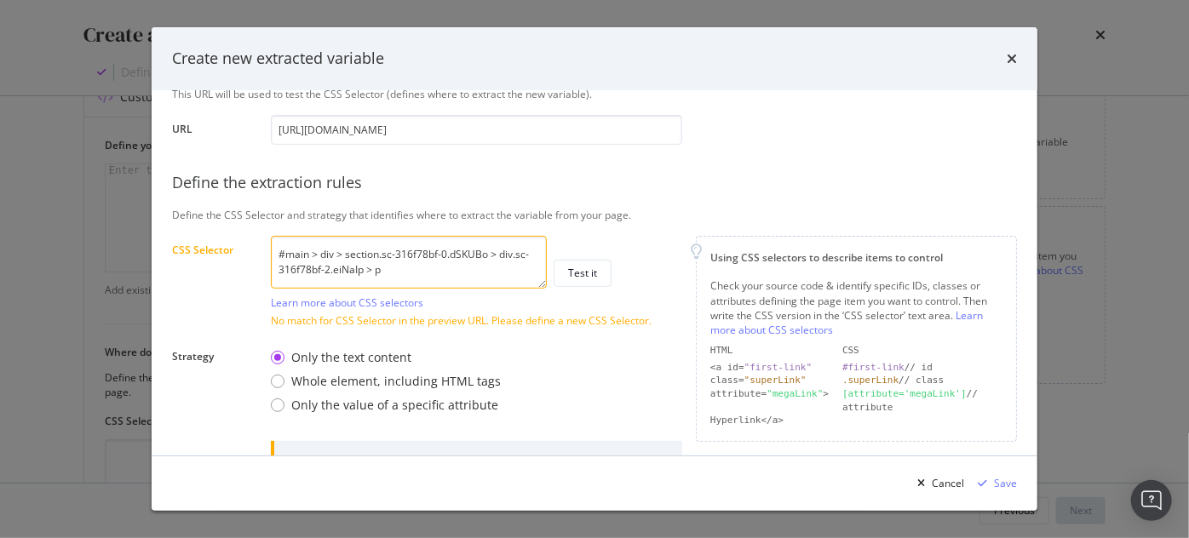
click at [427, 256] on textarea "#main > div > section.sc-316f78bf-0.dSKUBo > div.sc-316f78bf-2.eiNaIp > p" at bounding box center [409, 262] width 276 height 53
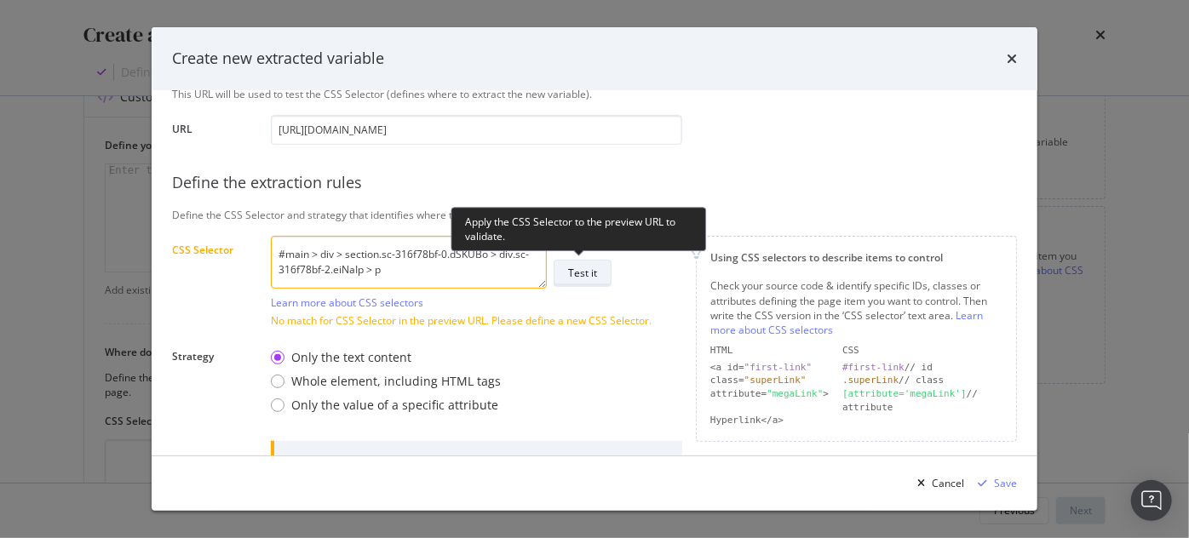
click at [596, 275] on div "Test it" at bounding box center [582, 273] width 29 height 14
